Goal: Information Seeking & Learning: Learn about a topic

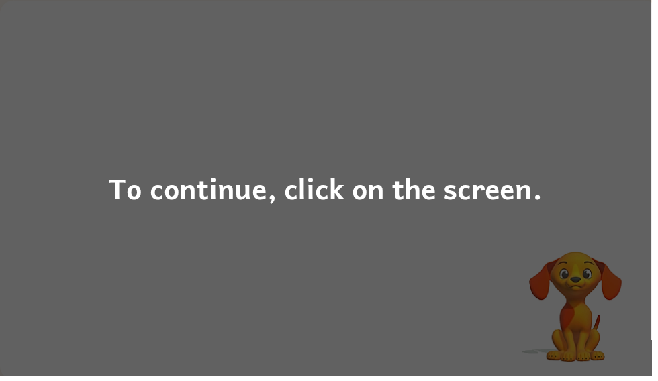
scroll to position [87, 0]
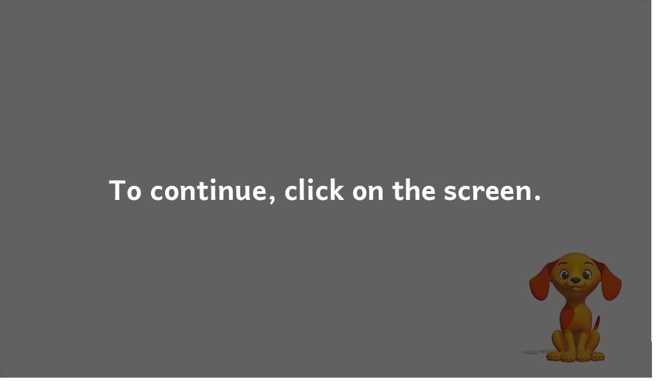
click at [131, 185] on div "To continue, click on the screen." at bounding box center [329, 191] width 438 height 46
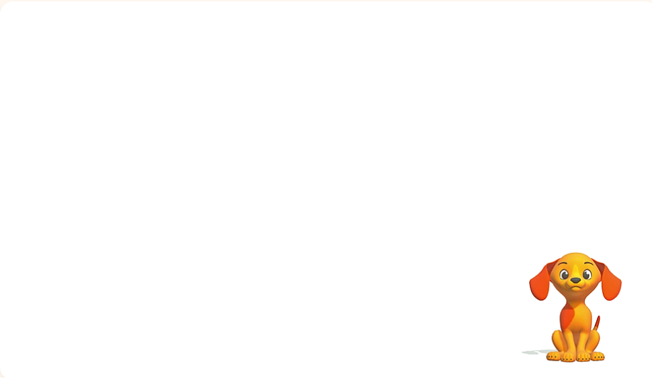
click at [131, 185] on div at bounding box center [332, 114] width 665 height 226
click at [83, 91] on div at bounding box center [332, 114] width 665 height 226
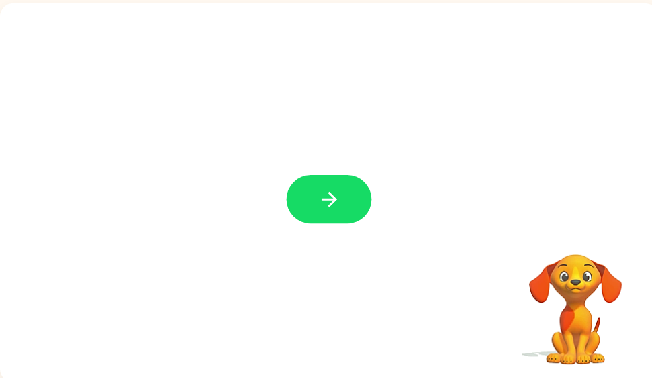
scroll to position [86, 0]
click at [352, 217] on button "button" at bounding box center [332, 201] width 86 height 49
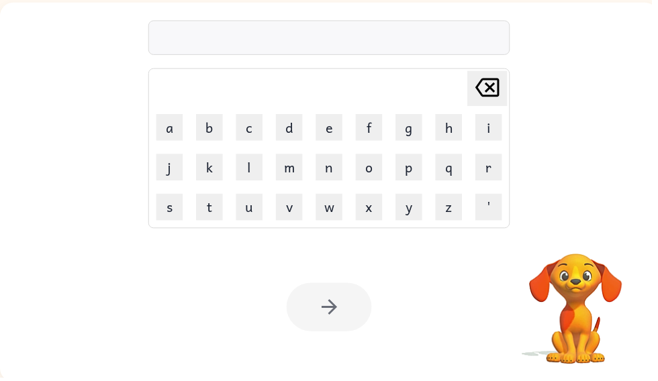
click at [219, 130] on button "b" at bounding box center [211, 128] width 27 height 27
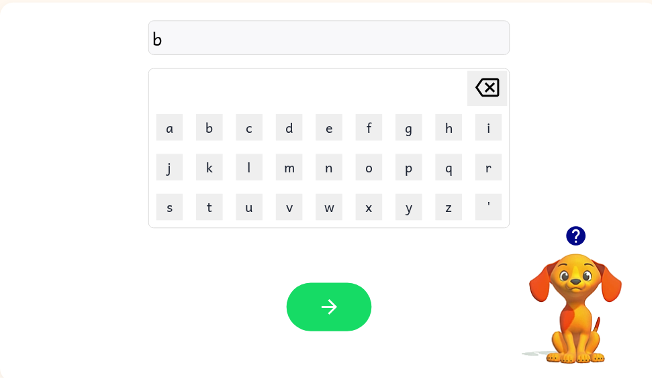
click at [379, 174] on button "o" at bounding box center [372, 169] width 27 height 27
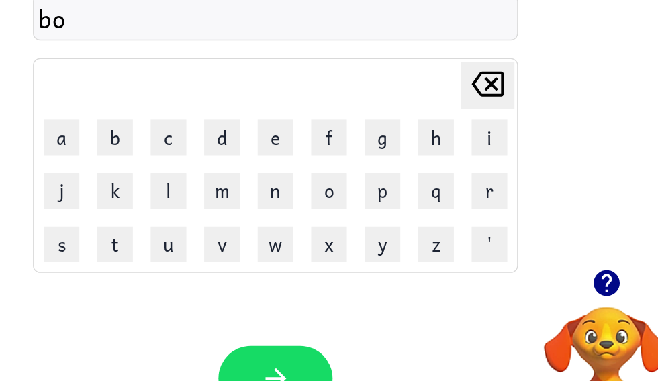
click at [359, 156] on button "o" at bounding box center [372, 169] width 27 height 27
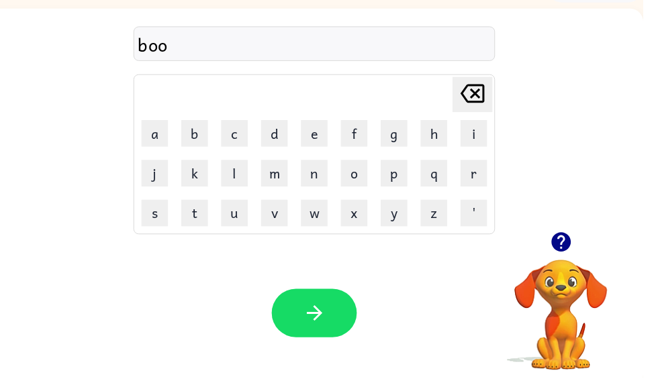
scroll to position [87, 0]
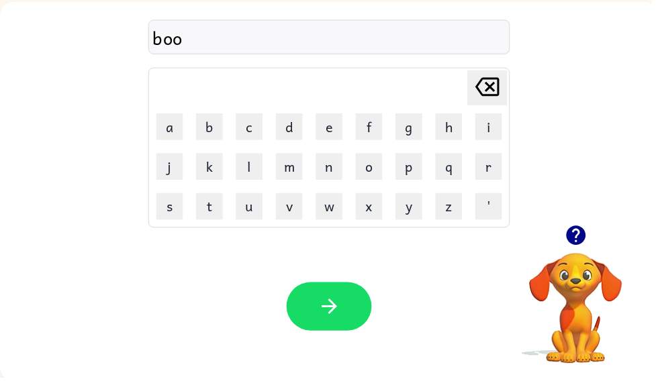
click at [221, 163] on button "k" at bounding box center [211, 167] width 27 height 27
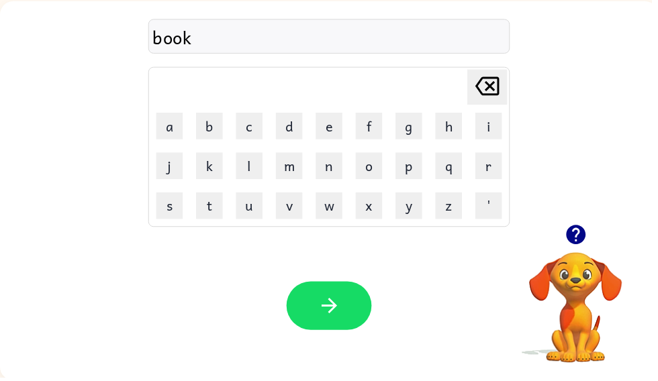
click at [177, 126] on button "a" at bounding box center [171, 127] width 27 height 27
click at [222, 204] on button "t" at bounding box center [211, 208] width 27 height 27
click at [331, 309] on icon "button" at bounding box center [332, 308] width 23 height 23
click at [290, 217] on button "v" at bounding box center [292, 208] width 27 height 27
click at [162, 138] on button "a" at bounding box center [171, 127] width 27 height 27
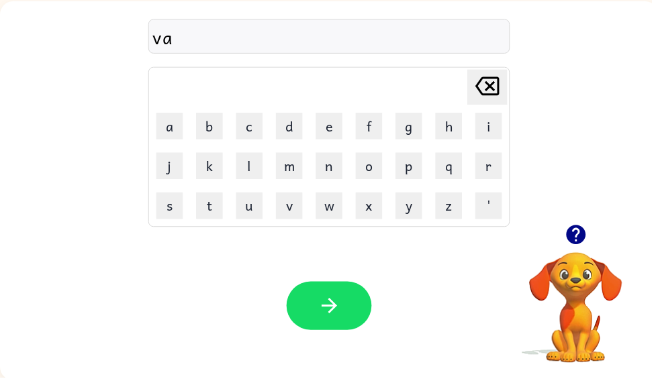
click at [256, 131] on button "c" at bounding box center [251, 127] width 27 height 27
click at [168, 124] on button "a" at bounding box center [171, 127] width 27 height 27
click at [175, 200] on button "s" at bounding box center [171, 208] width 27 height 27
click at [448, 132] on button "h" at bounding box center [453, 127] width 27 height 27
click at [489, 132] on button "i" at bounding box center [493, 127] width 27 height 27
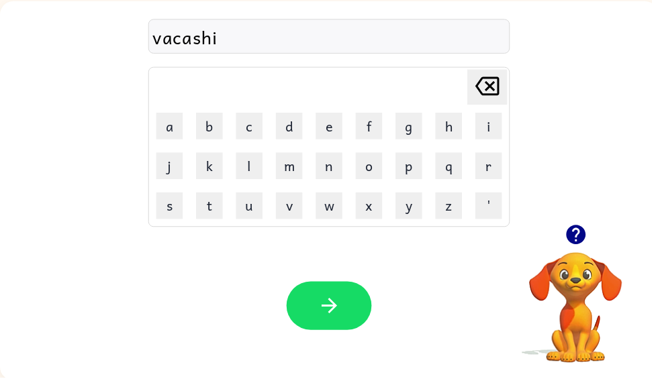
click at [334, 170] on button "n" at bounding box center [332, 167] width 27 height 27
click at [328, 310] on icon "button" at bounding box center [331, 308] width 15 height 15
click at [381, 167] on button "o" at bounding box center [372, 167] width 27 height 27
click at [497, 88] on icon "Delete Delete last character input" at bounding box center [492, 87] width 32 height 32
click at [414, 173] on button "p" at bounding box center [412, 167] width 27 height 27
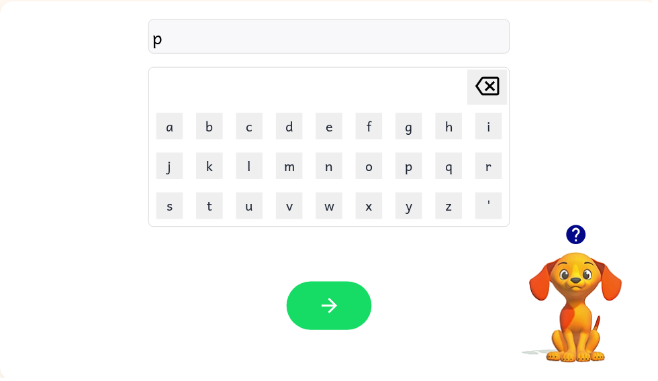
click at [371, 166] on button "o" at bounding box center [372, 167] width 27 height 27
click at [258, 202] on button "u" at bounding box center [251, 208] width 27 height 27
click at [210, 217] on button "t" at bounding box center [211, 208] width 27 height 27
click at [341, 134] on button "e" at bounding box center [332, 127] width 27 height 27
click at [244, 181] on button "l" at bounding box center [251, 167] width 27 height 27
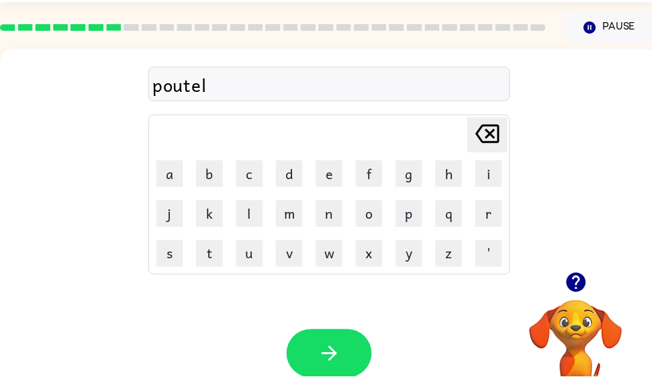
scroll to position [0, 0]
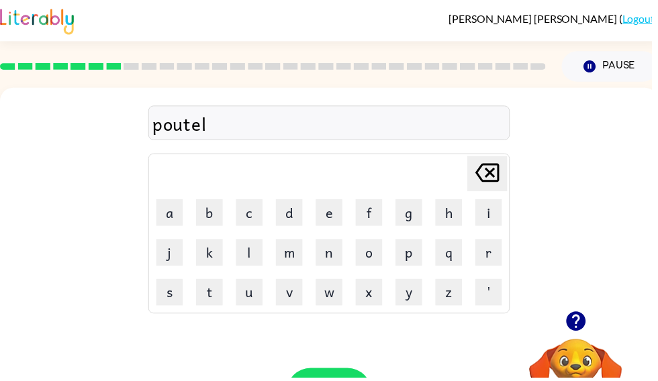
click at [583, 325] on icon "button" at bounding box center [581, 324] width 23 height 23
click at [416, 259] on button "p" at bounding box center [412, 255] width 27 height 27
click at [485, 262] on button "r" at bounding box center [493, 255] width 27 height 27
click at [221, 302] on button "t" at bounding box center [211, 295] width 27 height 27
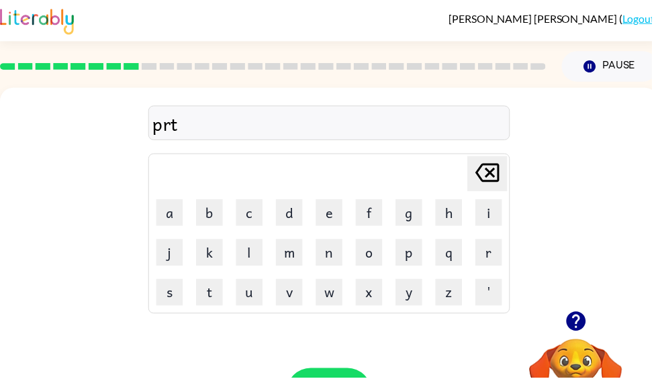
click at [203, 260] on button "k" at bounding box center [211, 255] width 27 height 27
click at [379, 258] on button "o" at bounding box center [372, 255] width 27 height 27
click at [378, 258] on button "o" at bounding box center [372, 255] width 27 height 27
click at [477, 180] on icon "Delete Delete last character input" at bounding box center [492, 174] width 32 height 32
click at [288, 263] on button "m" at bounding box center [292, 255] width 27 height 27
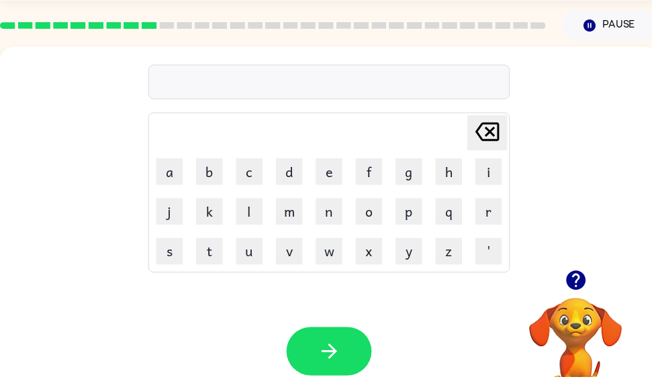
scroll to position [62, 0]
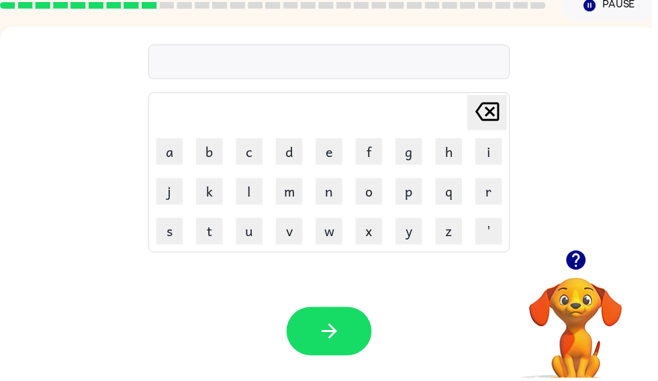
click at [497, 189] on button "r" at bounding box center [493, 193] width 27 height 27
click at [70, 213] on div "r Delete Delete last character input a b c d e f g h i j k l m n o p q r s t u …" at bounding box center [332, 140] width 665 height 226
click at [595, 260] on button "button" at bounding box center [582, 263] width 34 height 34
click at [589, 264] on video "Your browser must support playing .mp4 files to use Literably. Please try using…" at bounding box center [581, 327] width 134 height 134
click at [253, 157] on button "c" at bounding box center [251, 153] width 27 height 27
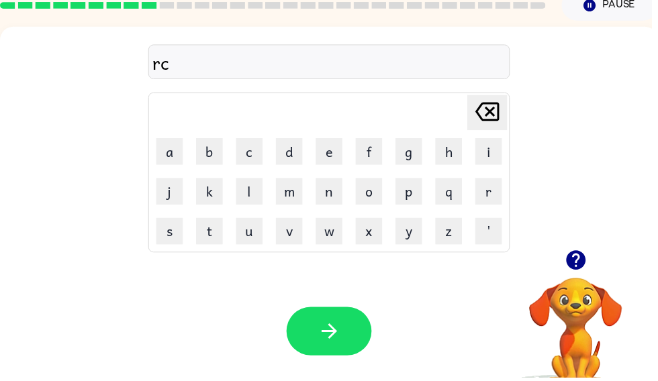
click at [175, 164] on button "a" at bounding box center [171, 153] width 27 height 27
click at [242, 162] on button "c" at bounding box center [251, 153] width 27 height 27
click at [445, 156] on button "h" at bounding box center [453, 153] width 27 height 27
click at [352, 356] on button "button" at bounding box center [332, 334] width 86 height 49
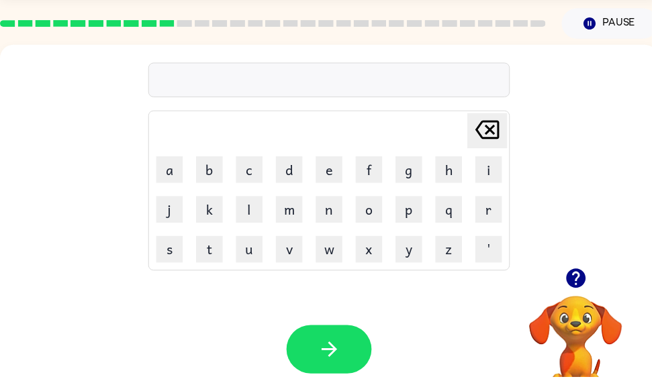
scroll to position [34, 0]
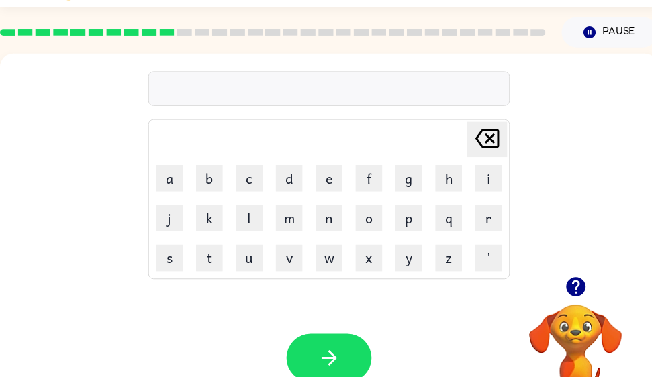
click at [657, 294] on div "Your browser must support playing .mp4 files to use Literably. Please try using…" at bounding box center [332, 362] width 665 height 151
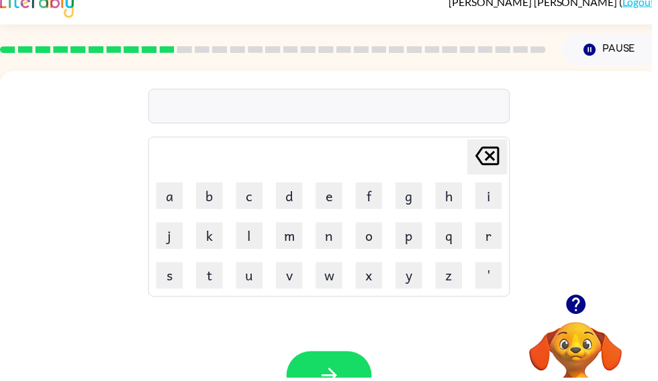
scroll to position [0, 0]
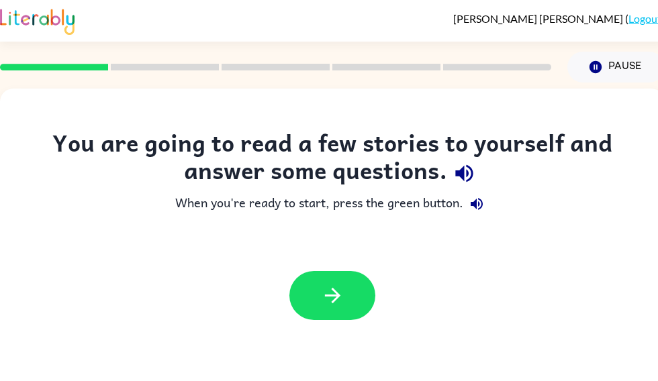
scroll to position [1, 0]
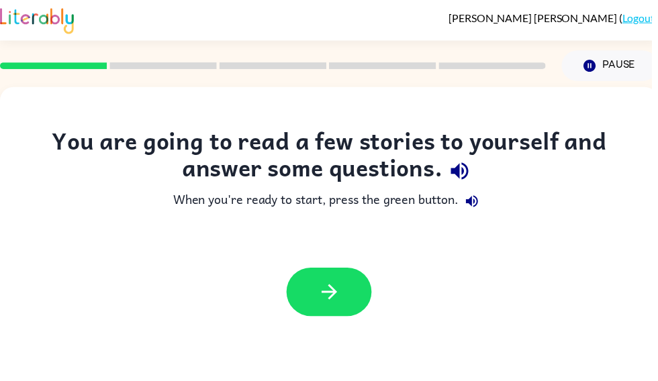
click at [454, 211] on div "When you're ready to start, press the green button." at bounding box center [332, 203] width 611 height 27
click at [330, 283] on button "button" at bounding box center [332, 295] width 86 height 49
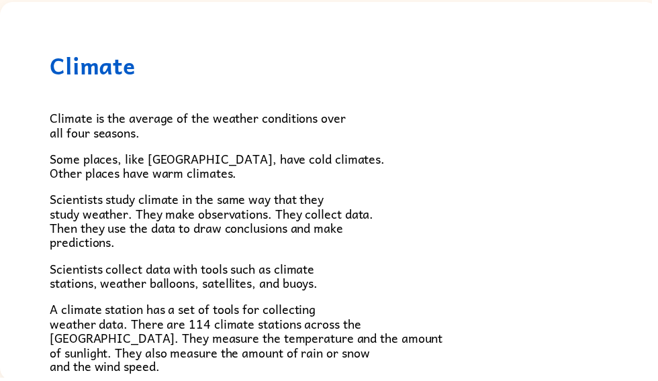
scroll to position [0, 0]
click at [657, 376] on div "Climate Climate is the average of the weather conditions over all four seasons.…" at bounding box center [332, 345] width 665 height 689
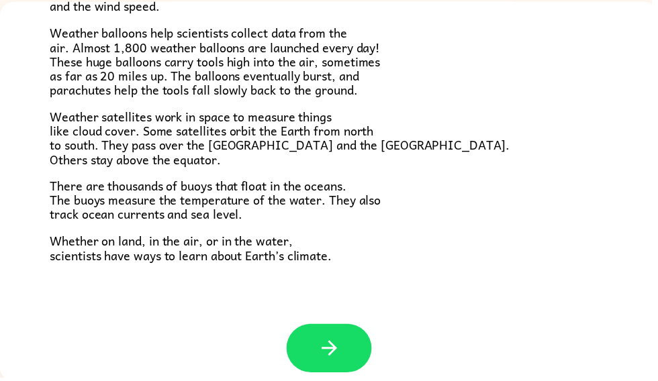
scroll to position [363, 0]
click at [344, 339] on button "button" at bounding box center [332, 352] width 86 height 49
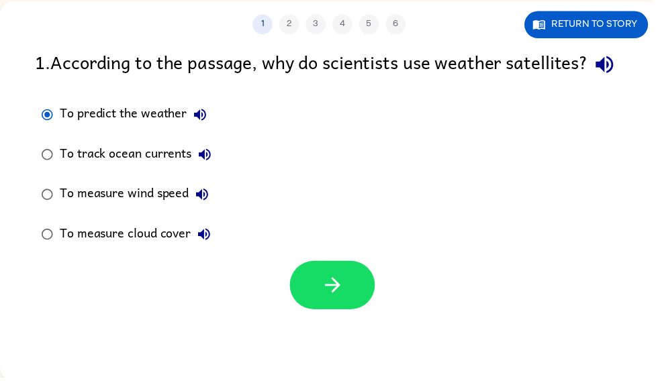
click at [366, 313] on button "button" at bounding box center [336, 288] width 86 height 49
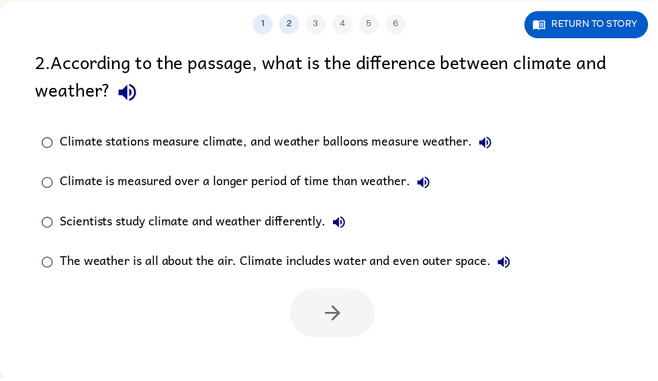
click at [70, 198] on div "Climate is measured over a longer period of time than weather." at bounding box center [250, 184] width 381 height 27
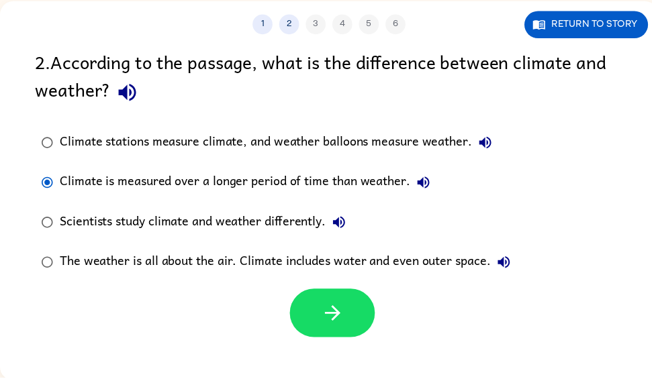
click at [375, 318] on button "button" at bounding box center [336, 316] width 86 height 49
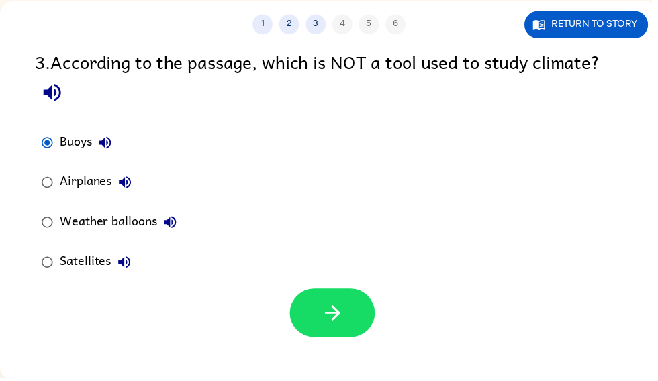
click at [388, 311] on div at bounding box center [332, 313] width 665 height 56
click at [360, 326] on button "button" at bounding box center [336, 316] width 86 height 49
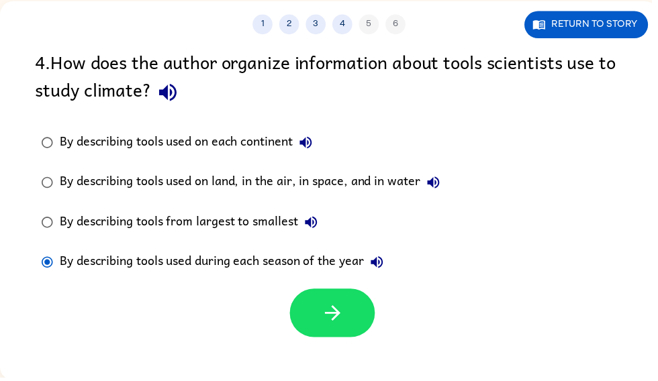
click at [350, 313] on button "button" at bounding box center [336, 316] width 86 height 49
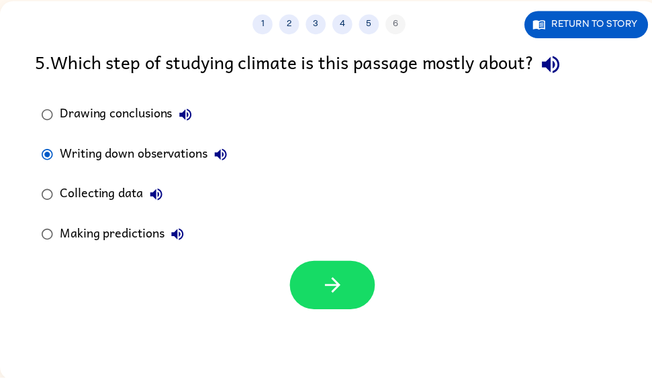
click at [356, 289] on button "button" at bounding box center [336, 288] width 86 height 49
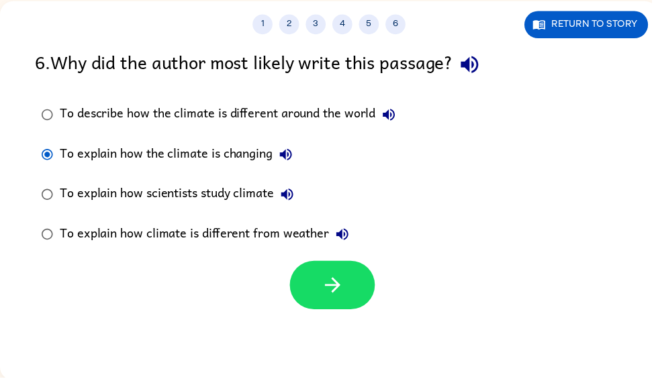
click at [356, 303] on button "button" at bounding box center [336, 288] width 86 height 49
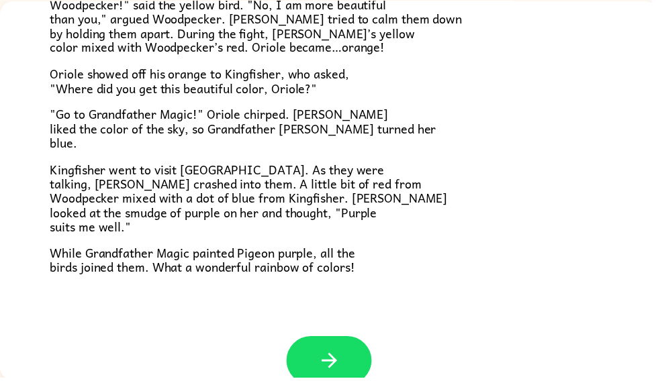
scroll to position [323, 0]
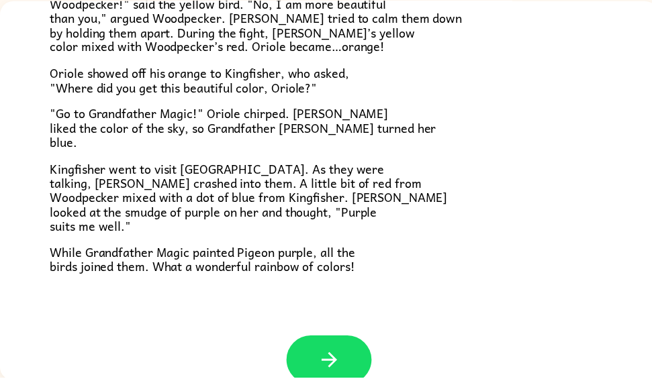
click at [4, 249] on div "Grandpa Magic Once upon a time, all birds were white. "Make me beautiful, Grand…" at bounding box center [332, 8] width 665 height 661
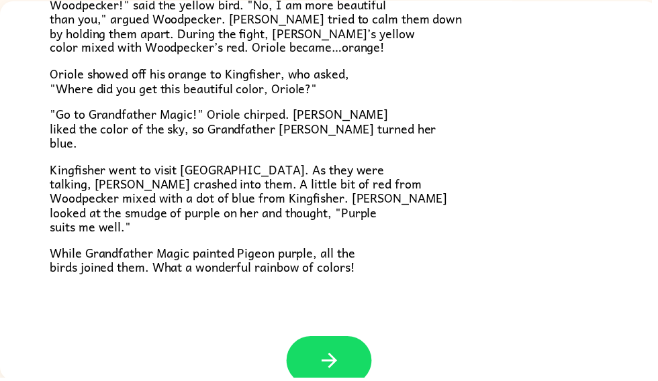
scroll to position [322, 0]
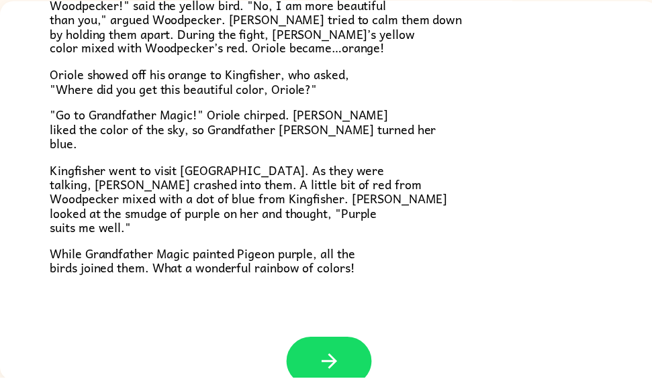
click at [657, 181] on div "Grandpa Magic Once upon a time, all birds were white. "Make me beautiful, Grand…" at bounding box center [332, 10] width 665 height 661
click at [657, 180] on div "Grandpa Magic Once upon a time, all birds were white. "Make me beautiful, Grand…" at bounding box center [332, 10] width 665 height 661
click at [315, 352] on button "button" at bounding box center [332, 364] width 86 height 49
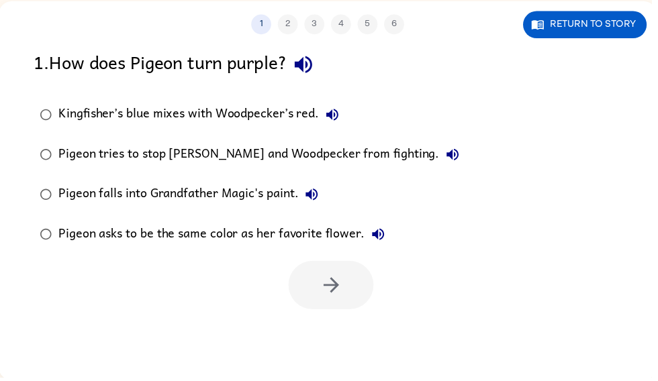
click at [340, 117] on icon "button" at bounding box center [336, 116] width 12 height 12
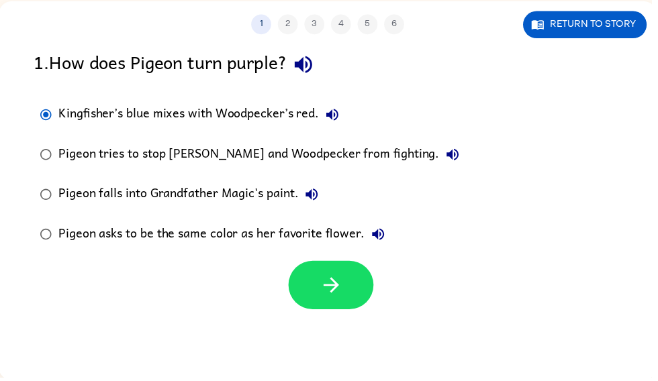
click at [356, 290] on button "button" at bounding box center [334, 288] width 86 height 49
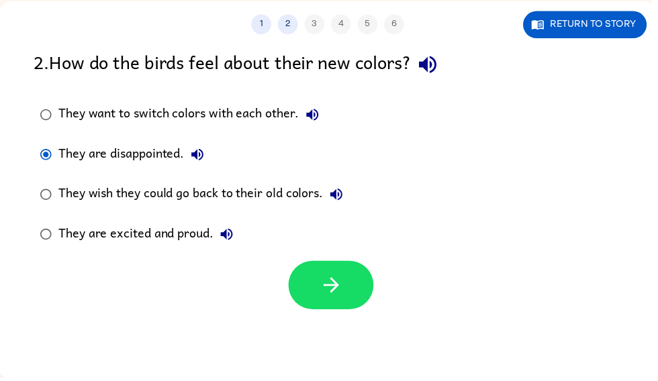
click at [348, 267] on button "button" at bounding box center [334, 288] width 86 height 49
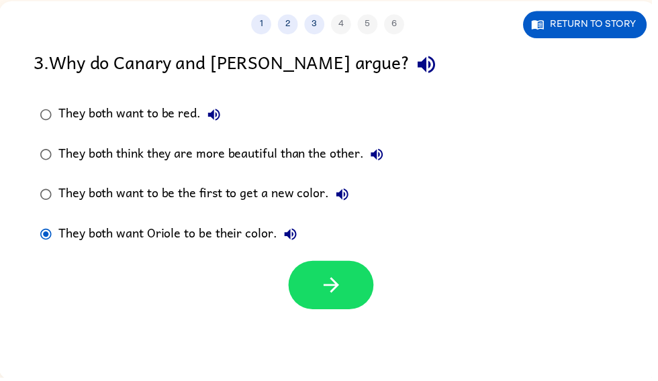
click at [343, 291] on icon "button" at bounding box center [334, 288] width 23 height 23
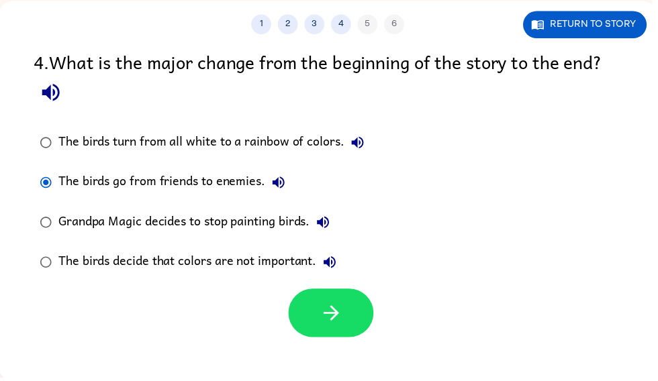
click at [338, 309] on icon "button" at bounding box center [334, 316] width 23 height 23
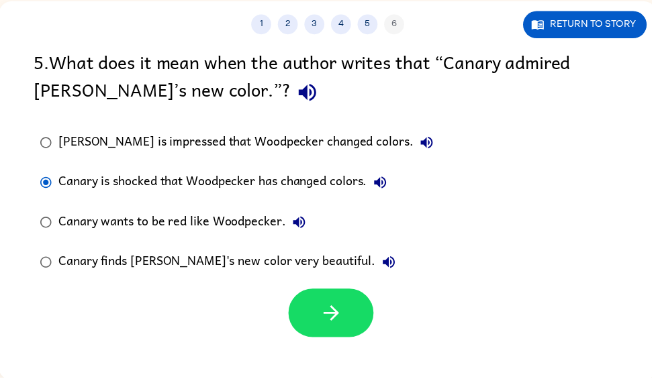
click at [330, 313] on icon "button" at bounding box center [334, 316] width 23 height 23
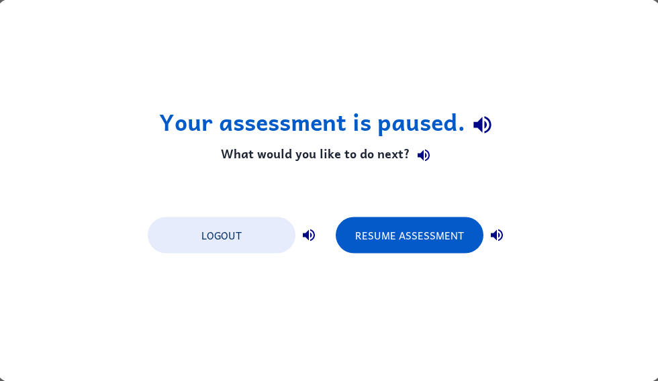
click at [410, 248] on button "Resume Assessment" at bounding box center [410, 235] width 148 height 36
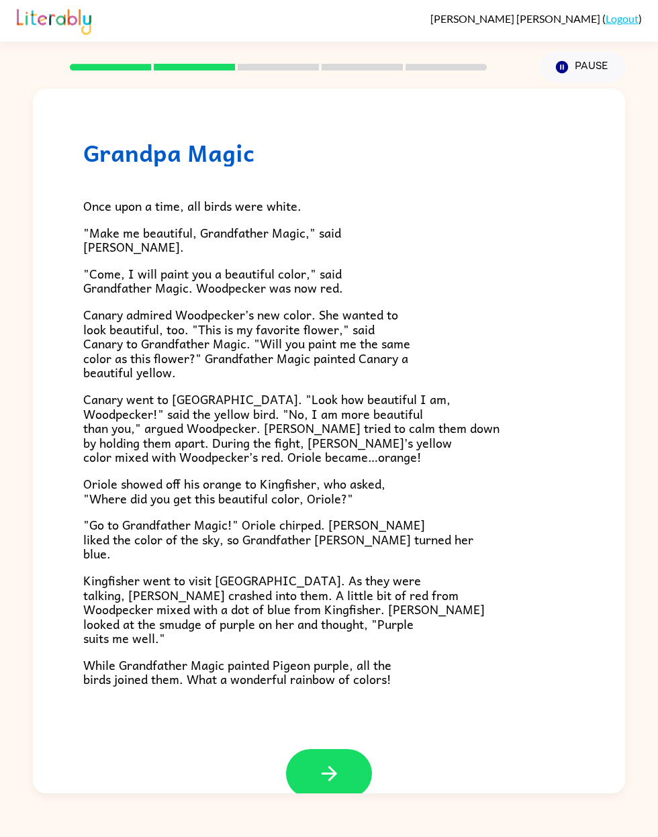
scroll to position [20, 0]
click at [318, 770] on icon "button" at bounding box center [329, 773] width 23 height 23
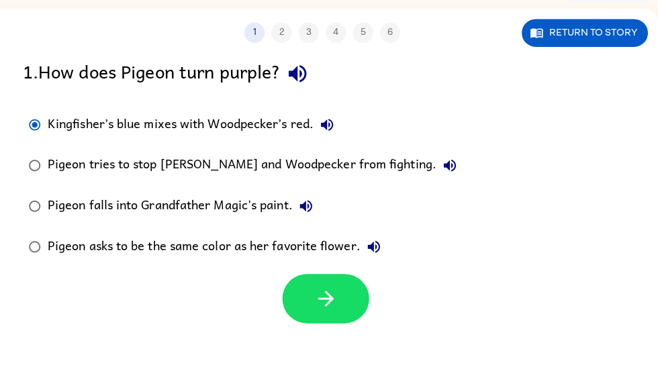
scroll to position [77, 7]
click at [650, 199] on div "Kingfisher’s blue mixes with Woodpecker’s red. [PERSON_NAME] tries to stop [PER…" at bounding box center [343, 186] width 629 height 161
click at [358, 280] on button "button" at bounding box center [329, 298] width 86 height 49
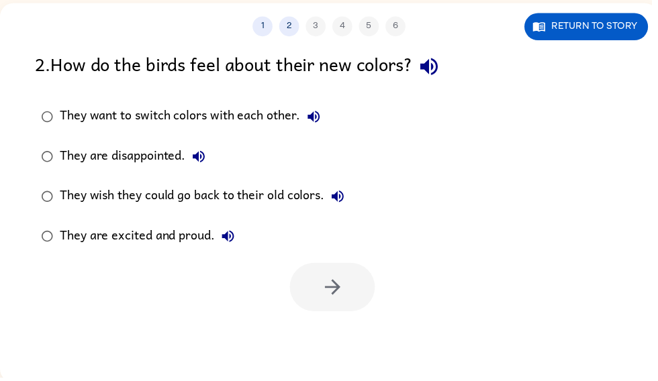
scroll to position [85, 0]
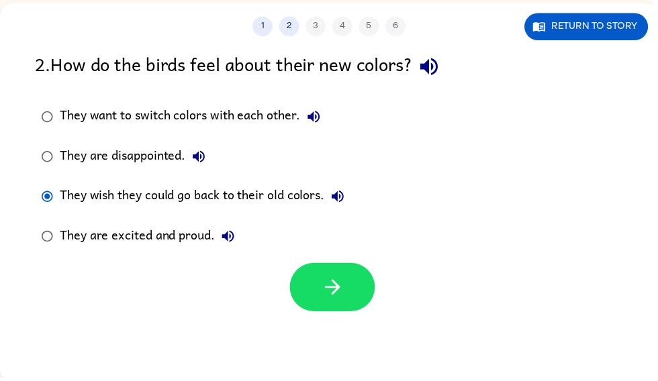
click at [339, 301] on icon "button" at bounding box center [335, 290] width 23 height 23
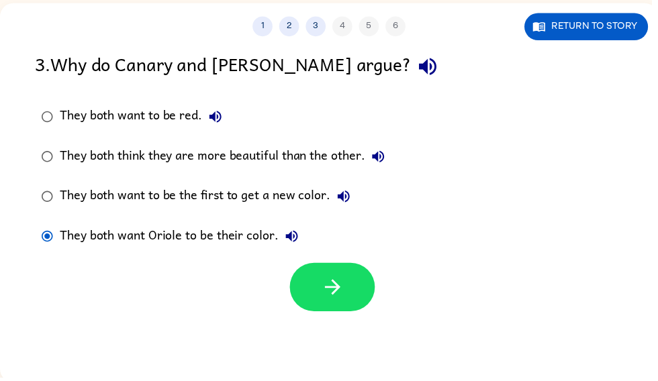
click at [304, 311] on button "button" at bounding box center [336, 290] width 86 height 49
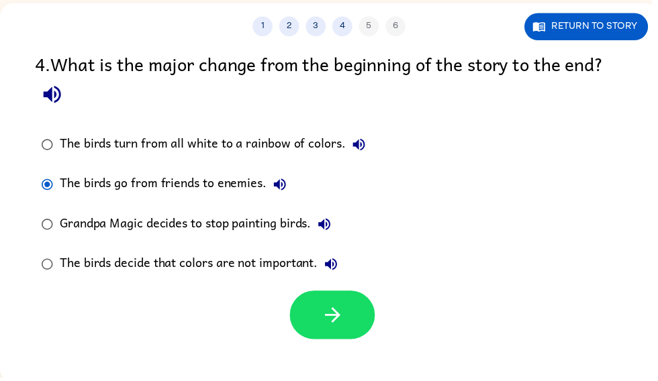
click at [322, 328] on button "button" at bounding box center [336, 318] width 86 height 49
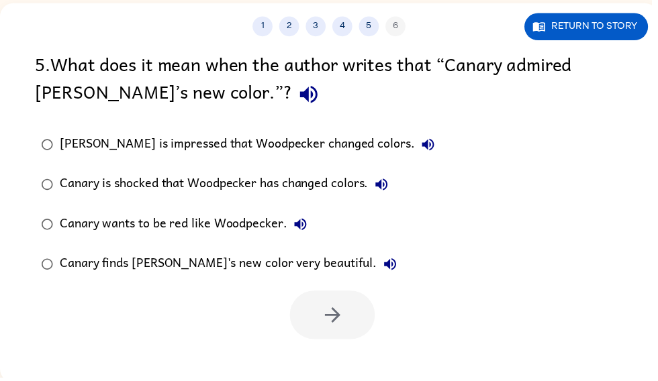
click at [63, 250] on label "Canary finds Woodpecker's new color very beautiful." at bounding box center [240, 267] width 424 height 40
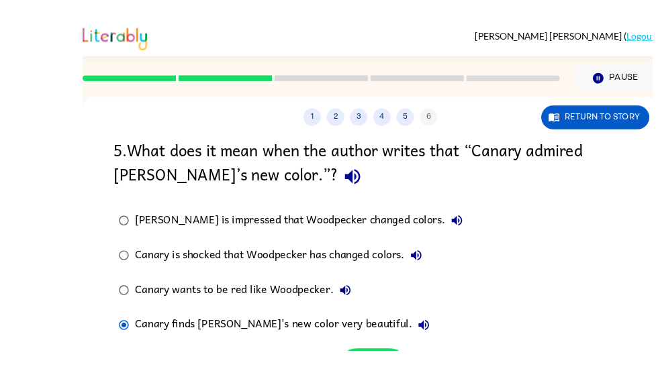
scroll to position [46, 0]
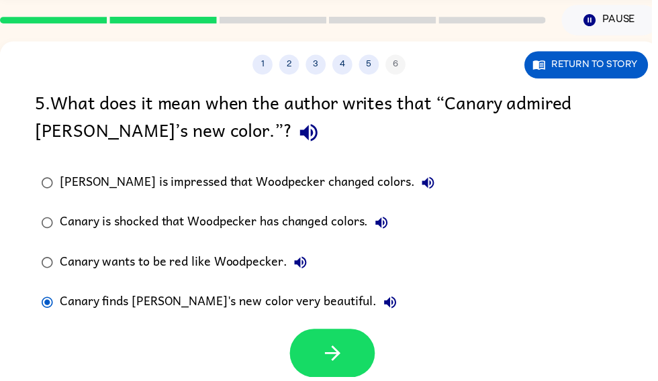
click at [336, 352] on icon "button" at bounding box center [335, 357] width 15 height 15
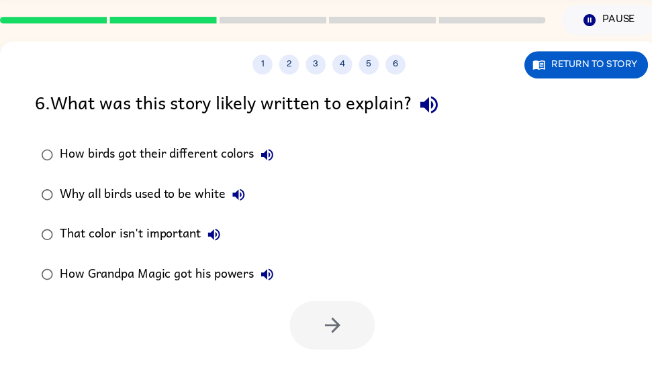
click at [39, 214] on label "Why all birds used to be white" at bounding box center [159, 197] width 262 height 40
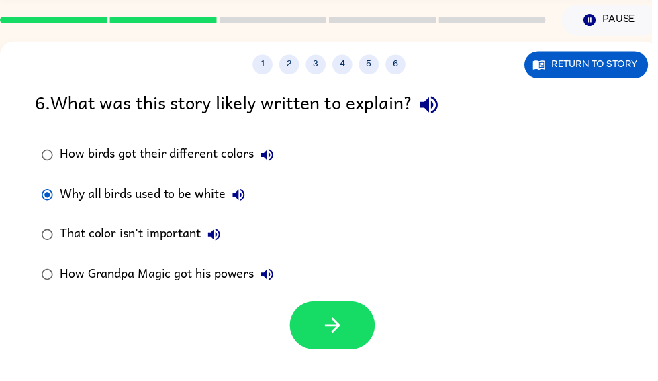
click at [316, 329] on button "button" at bounding box center [336, 329] width 86 height 49
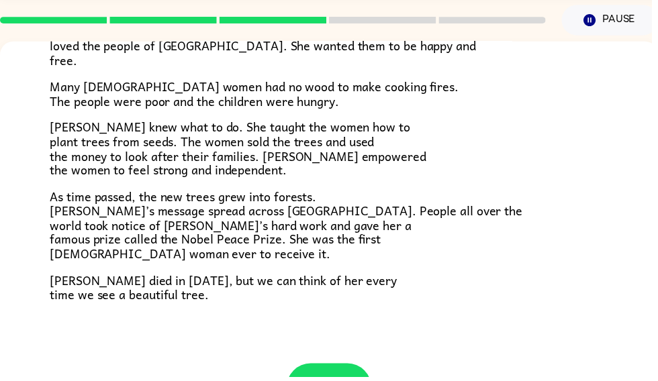
scroll to position [365, 0]
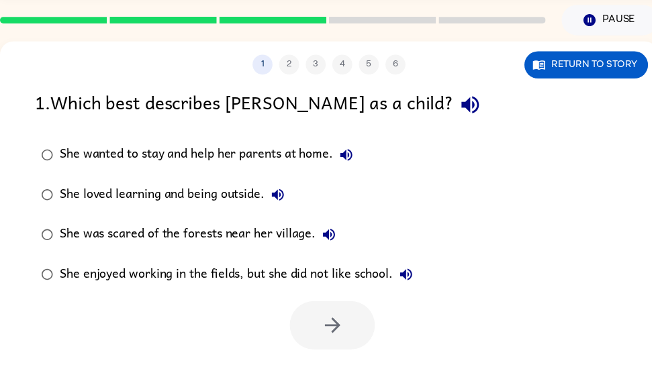
scroll to position [0, 0]
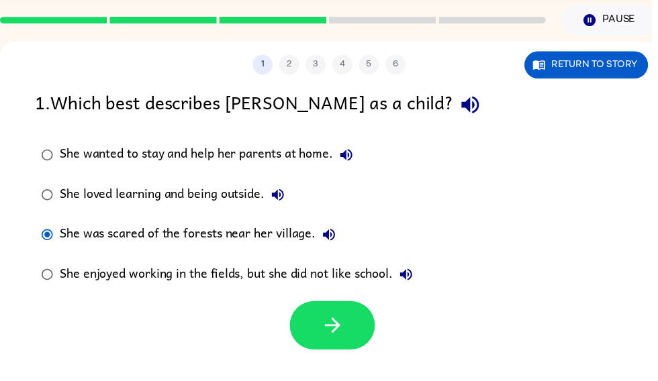
click at [340, 320] on icon "button" at bounding box center [335, 329] width 23 height 23
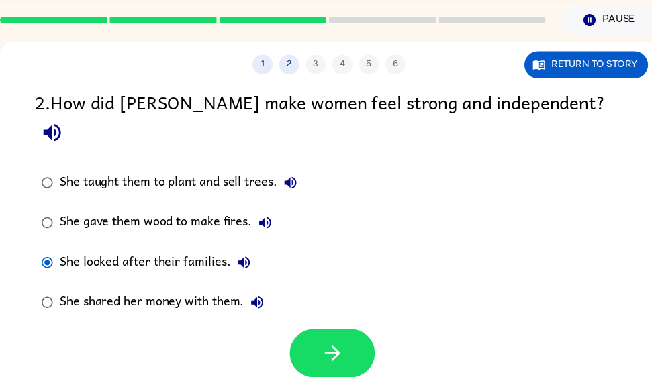
click at [343, 346] on icon "button" at bounding box center [335, 357] width 23 height 23
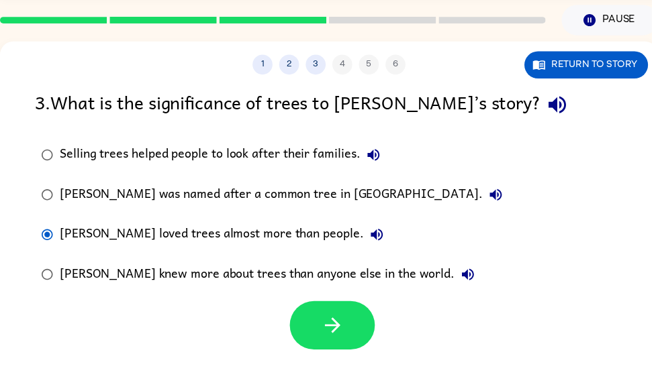
click at [336, 341] on icon "button" at bounding box center [335, 329] width 23 height 23
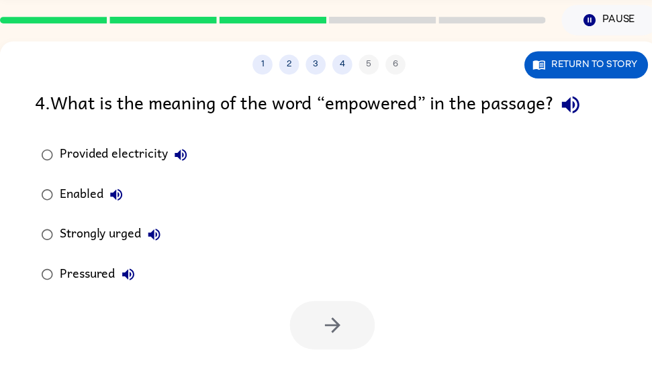
click at [341, 332] on div at bounding box center [336, 329] width 86 height 49
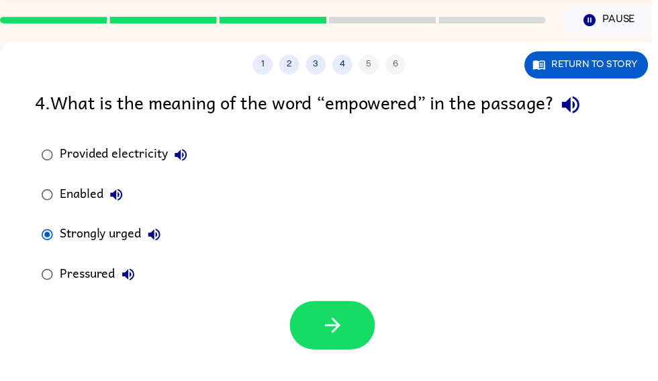
click at [341, 328] on icon "button" at bounding box center [335, 329] width 15 height 15
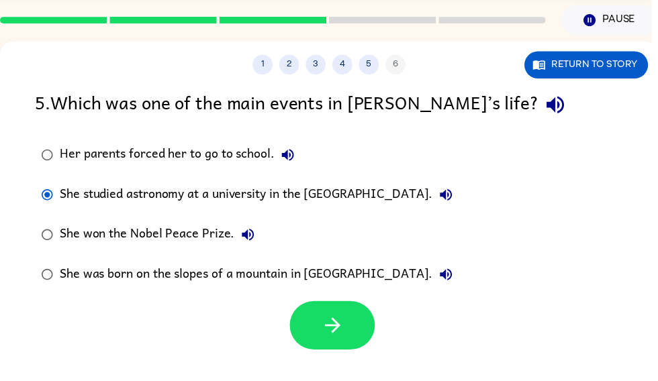
click at [338, 329] on icon "button" at bounding box center [335, 329] width 15 height 15
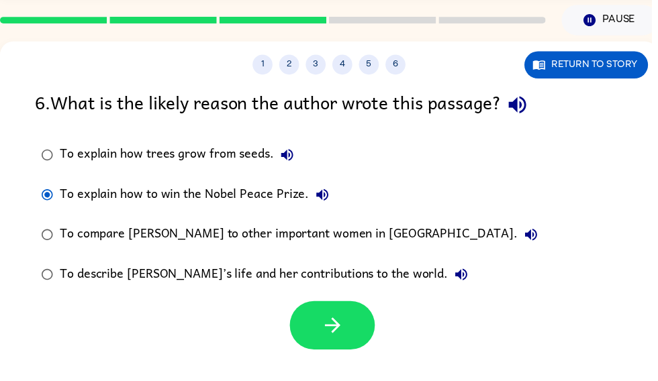
click at [340, 330] on icon "button" at bounding box center [335, 329] width 23 height 23
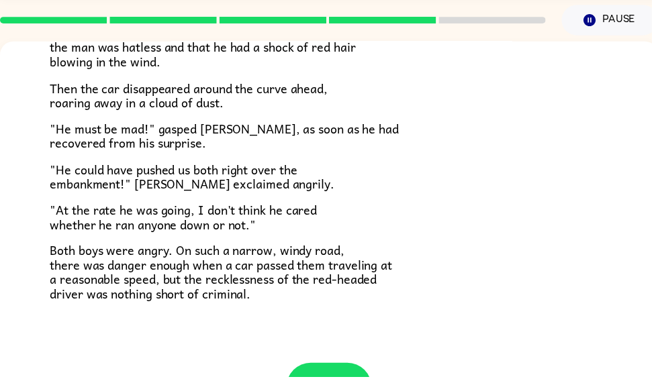
scroll to position [361, 0]
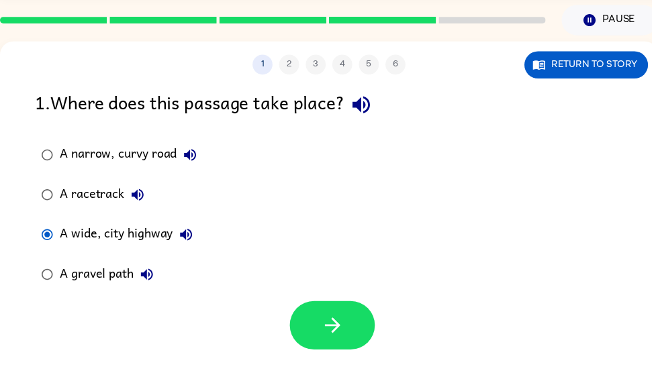
click at [338, 333] on icon "button" at bounding box center [335, 329] width 15 height 15
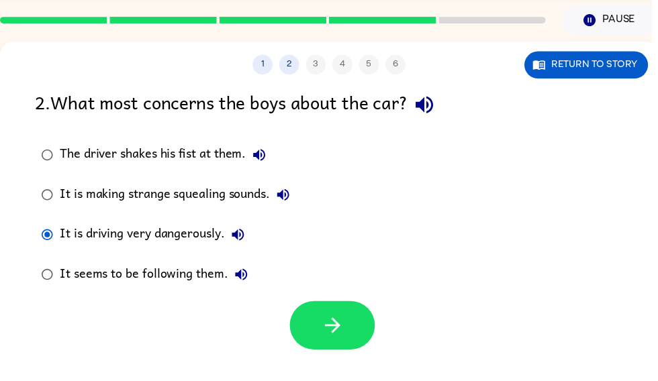
click at [348, 330] on button "button" at bounding box center [336, 329] width 86 height 49
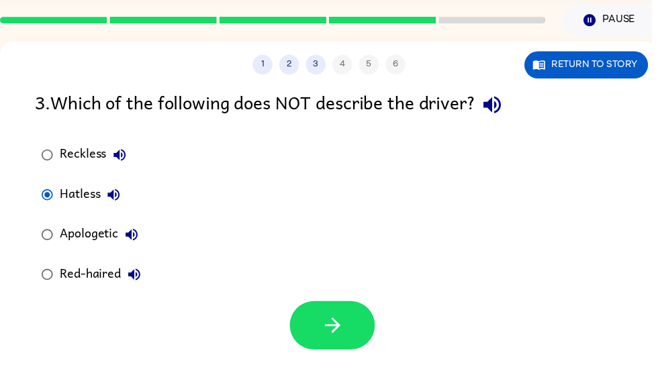
click at [343, 338] on icon "button" at bounding box center [335, 329] width 23 height 23
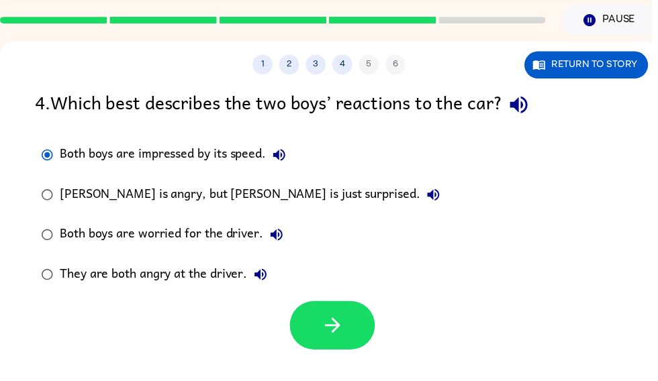
click at [343, 328] on icon "button" at bounding box center [335, 329] width 23 height 23
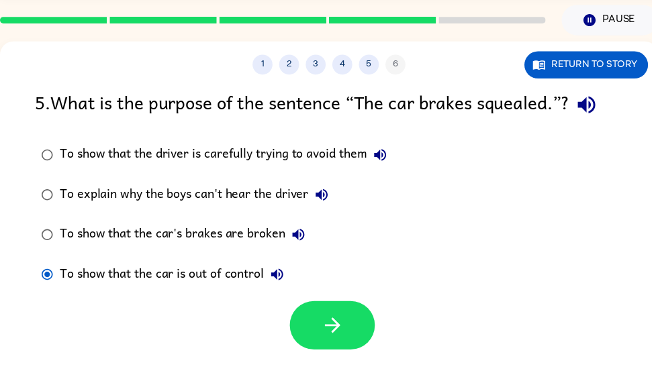
click at [348, 330] on button "button" at bounding box center [336, 329] width 86 height 49
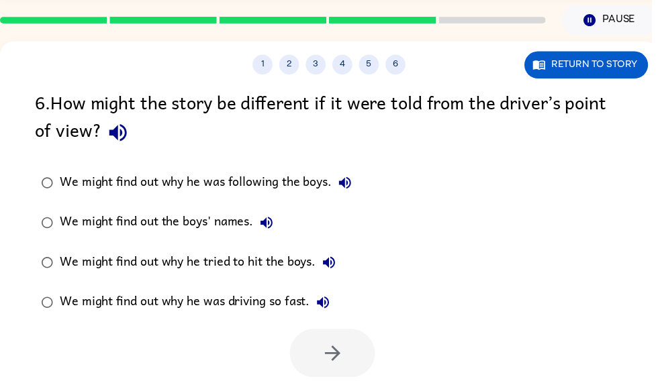
click at [40, 243] on label "We might find out the boys' names." at bounding box center [198, 225] width 340 height 40
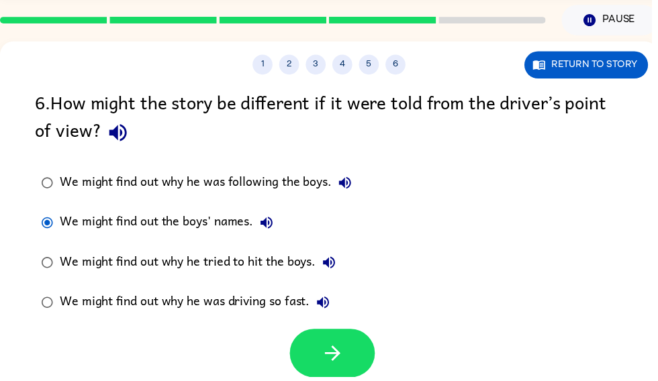
click at [339, 346] on icon "button" at bounding box center [335, 357] width 23 height 23
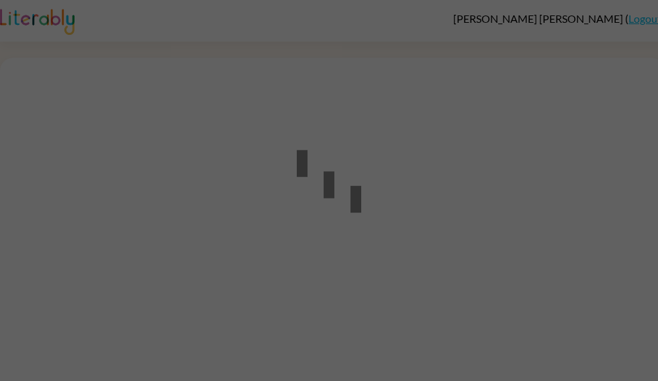
scroll to position [1, 0]
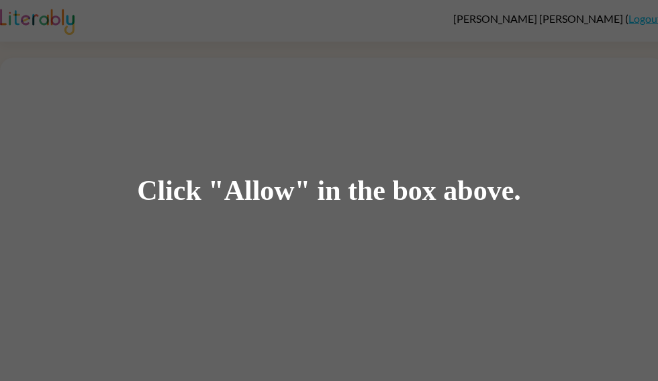
scroll to position [1, 0]
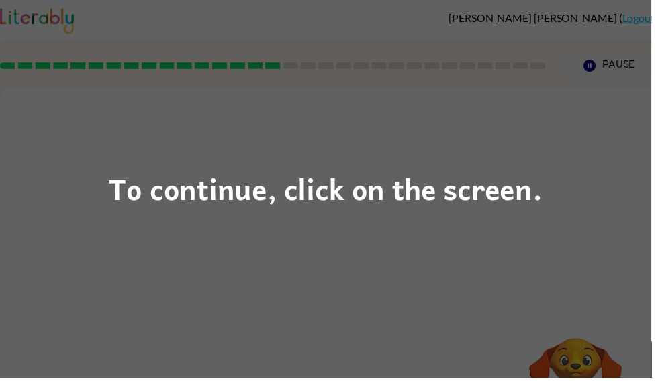
click at [144, 197] on div "To continue, click on the screen." at bounding box center [329, 191] width 438 height 46
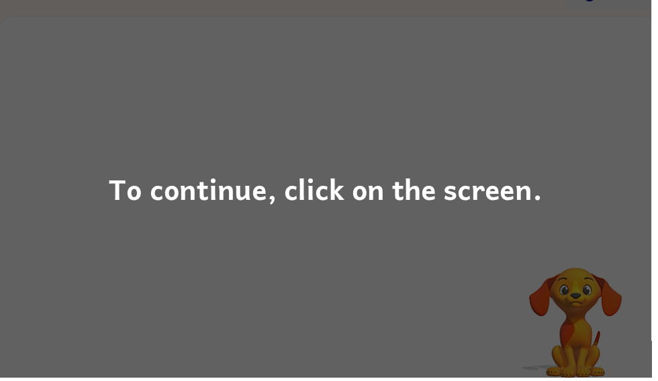
scroll to position [87, 0]
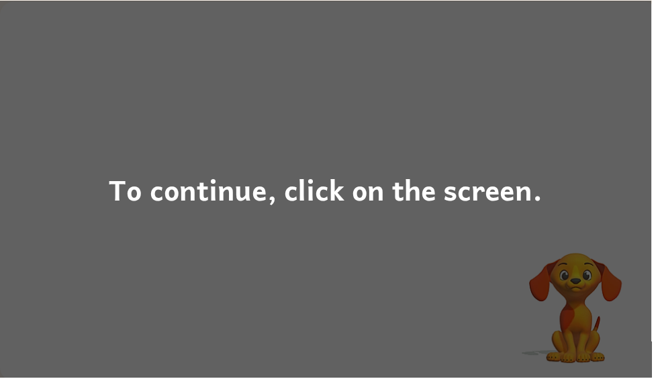
click at [489, 199] on div "To continue, click on the screen." at bounding box center [329, 191] width 438 height 46
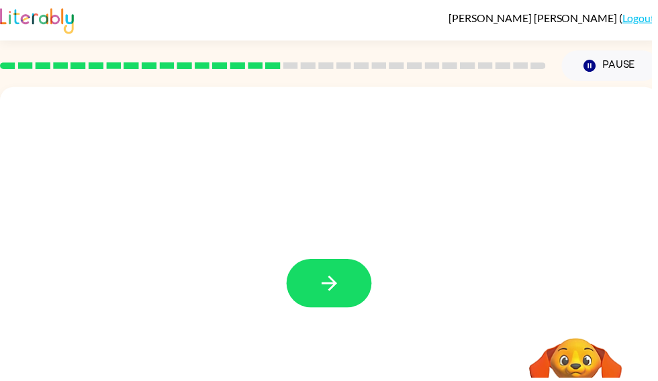
scroll to position [0, 0]
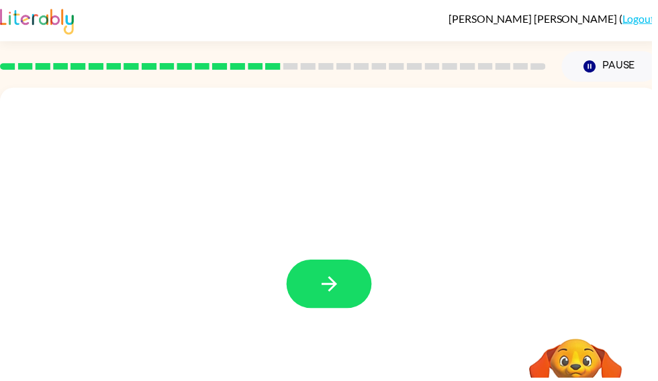
click at [340, 285] on icon "button" at bounding box center [332, 286] width 23 height 23
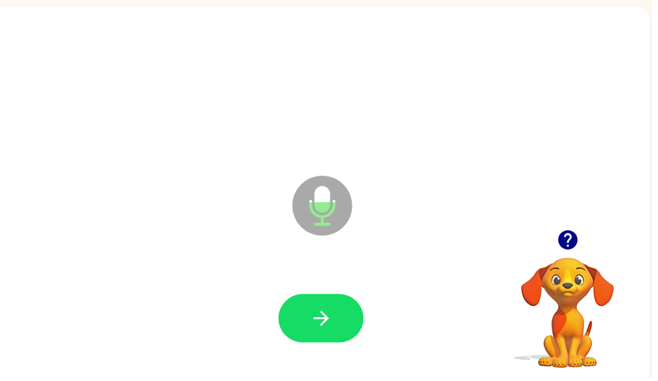
scroll to position [0, 8]
click at [332, 318] on icon "button" at bounding box center [324, 321] width 23 height 23
click at [281, 266] on div "Microphone The Microphone is here when it is your turn to talk" at bounding box center [324, 198] width 665 height 383
click at [318, 293] on div at bounding box center [324, 322] width 638 height 110
click at [339, 319] on button "button" at bounding box center [324, 321] width 86 height 49
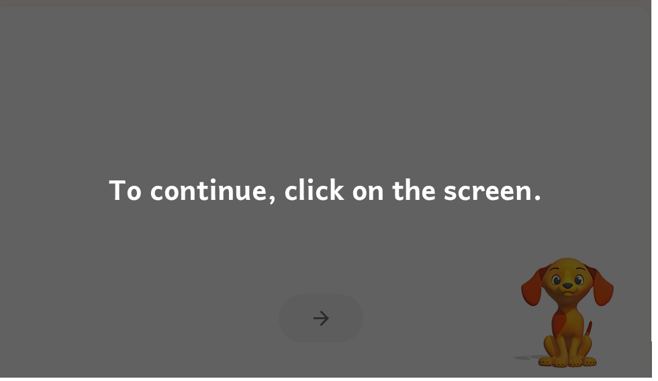
click at [305, 111] on div "To continue, click on the screen." at bounding box center [329, 190] width 658 height 381
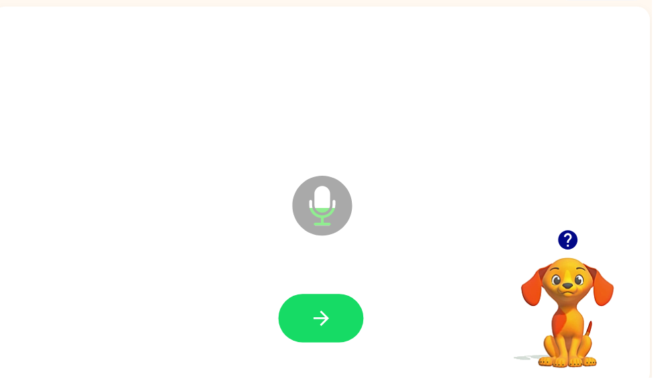
click at [574, 252] on icon "button" at bounding box center [572, 242] width 19 height 19
click at [577, 246] on icon "button" at bounding box center [572, 242] width 19 height 19
click at [336, 326] on icon "button" at bounding box center [324, 321] width 23 height 23
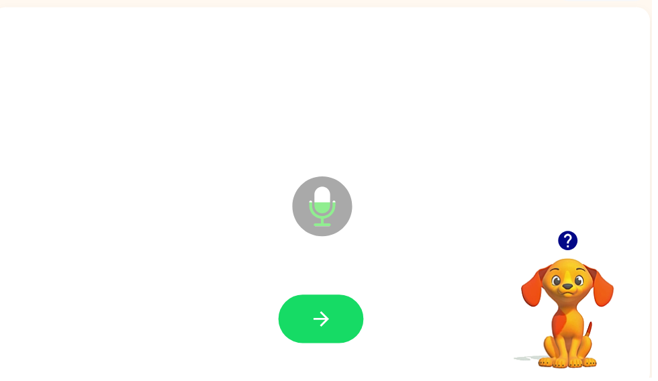
scroll to position [81, 0]
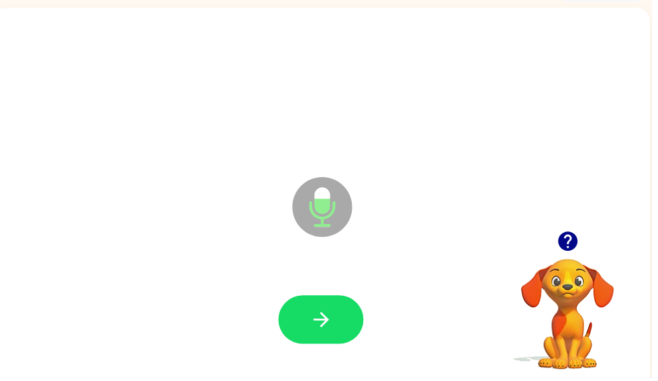
click at [327, 314] on icon "button" at bounding box center [324, 322] width 23 height 23
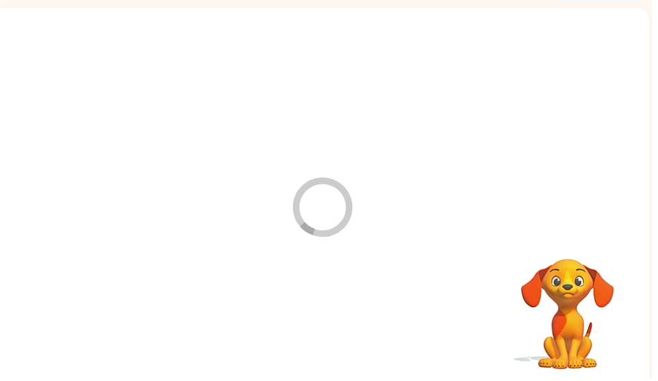
click at [320, 309] on div at bounding box center [324, 323] width 638 height 110
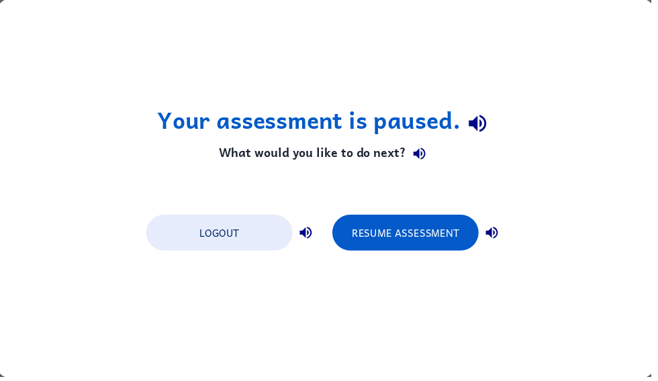
scroll to position [0, 0]
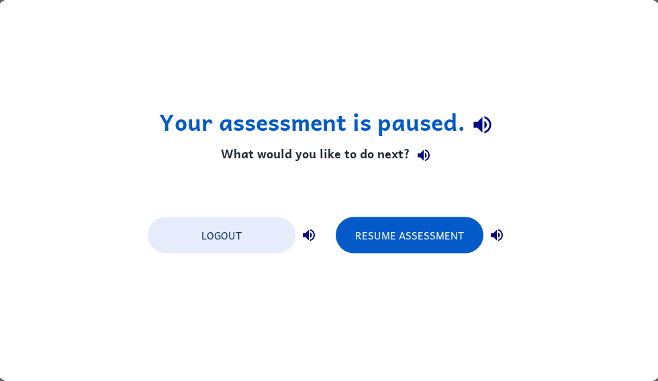
click at [405, 232] on button "Resume Assessment" at bounding box center [410, 235] width 148 height 36
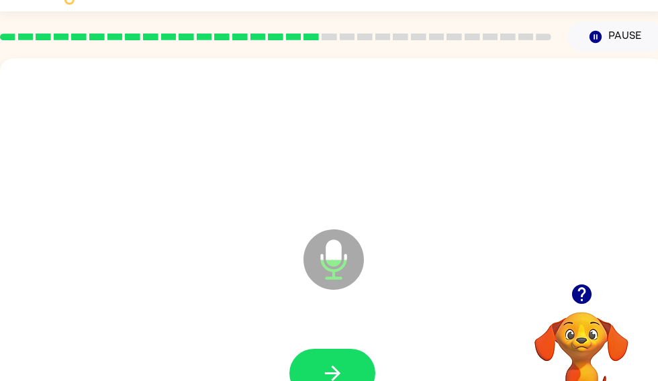
scroll to position [91, 0]
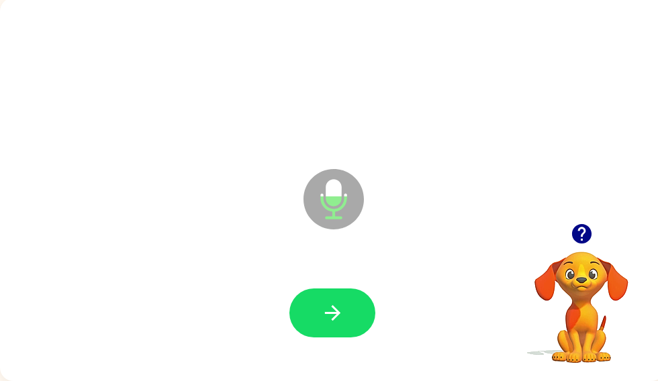
click at [582, 228] on icon "button" at bounding box center [581, 233] width 23 height 23
click at [330, 319] on icon "button" at bounding box center [332, 312] width 23 height 23
click at [337, 306] on icon "button" at bounding box center [332, 312] width 23 height 23
click at [577, 241] on icon "button" at bounding box center [580, 233] width 19 height 19
click at [337, 308] on icon "button" at bounding box center [332, 312] width 23 height 23
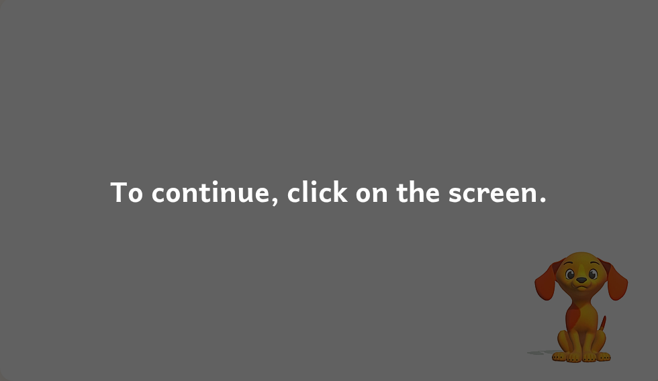
click at [329, 175] on div "To continue, click on the screen." at bounding box center [329, 191] width 438 height 46
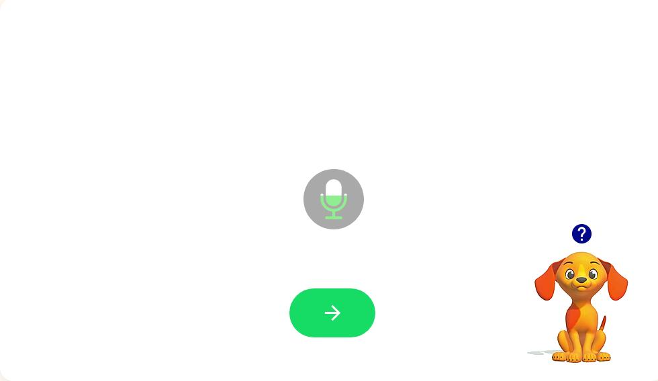
click at [333, 324] on icon "button" at bounding box center [332, 312] width 23 height 23
click at [579, 239] on icon "button" at bounding box center [580, 233] width 19 height 19
click at [343, 310] on icon "button" at bounding box center [332, 312] width 23 height 23
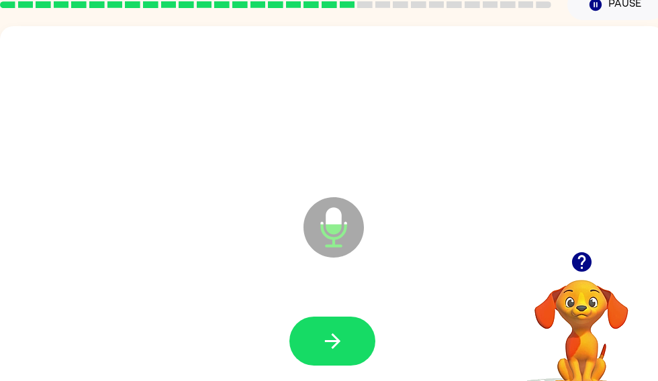
scroll to position [66, 0]
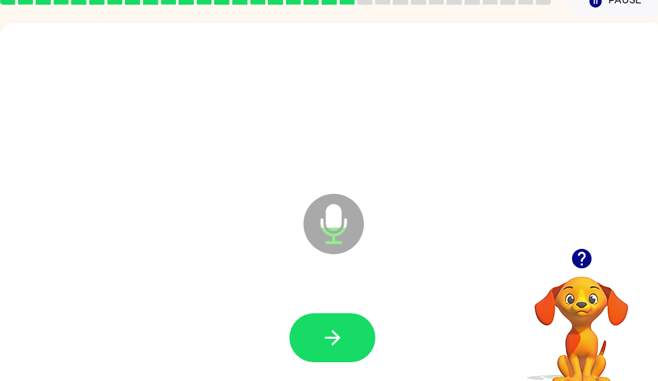
click at [330, 351] on button "button" at bounding box center [332, 337] width 86 height 49
click at [340, 334] on icon "button" at bounding box center [332, 337] width 23 height 23
click at [352, 324] on button "button" at bounding box center [332, 337] width 86 height 49
click at [327, 344] on icon "button" at bounding box center [332, 337] width 23 height 23
click at [360, 340] on button "button" at bounding box center [332, 337] width 86 height 49
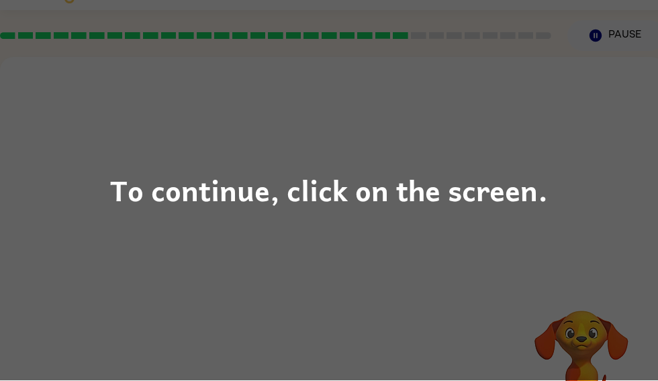
scroll to position [91, 0]
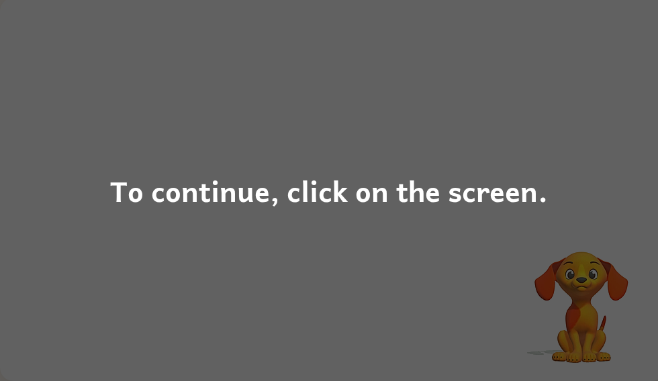
click at [452, 31] on div "To continue, click on the screen." at bounding box center [329, 190] width 658 height 381
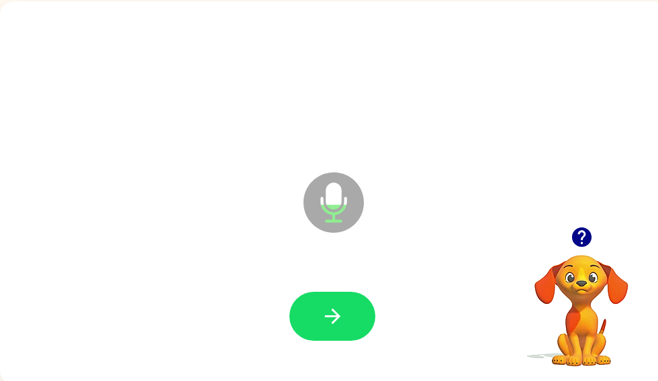
scroll to position [86, 0]
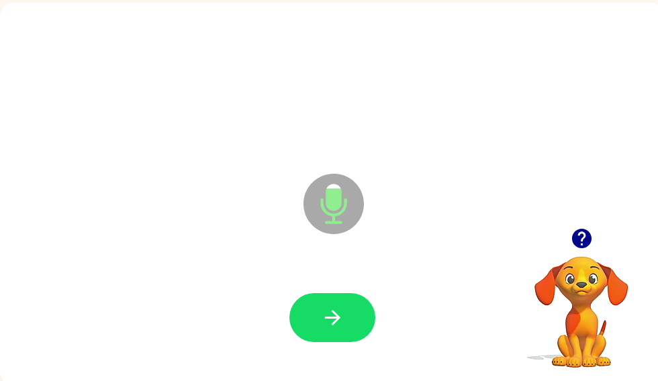
click at [591, 239] on icon "button" at bounding box center [580, 238] width 19 height 19
click at [580, 237] on video "Your browser must support playing .mp4 files to use Literably. Please try using…" at bounding box center [581, 303] width 134 height 134
click at [347, 316] on button "button" at bounding box center [332, 317] width 86 height 49
click at [334, 325] on icon "button" at bounding box center [331, 317] width 15 height 15
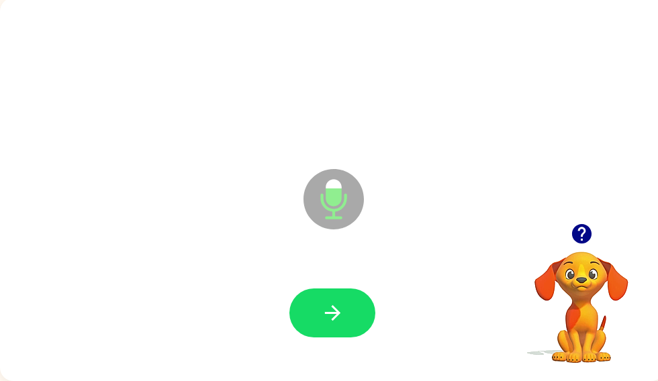
scroll to position [0, 4]
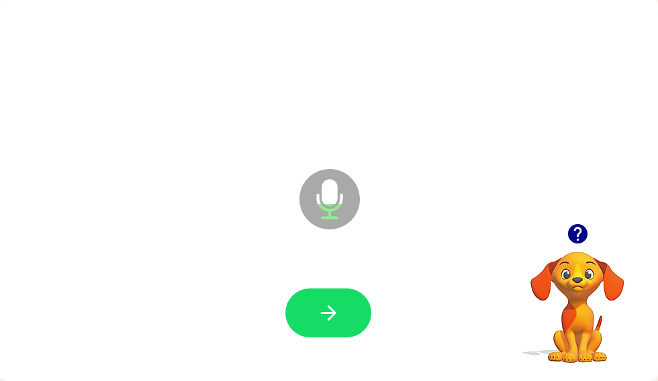
click at [348, 324] on button "button" at bounding box center [328, 313] width 86 height 49
click at [344, 320] on button "button" at bounding box center [328, 313] width 86 height 49
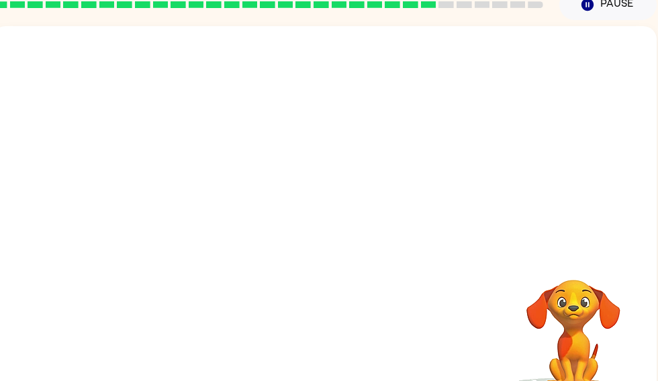
scroll to position [91, 0]
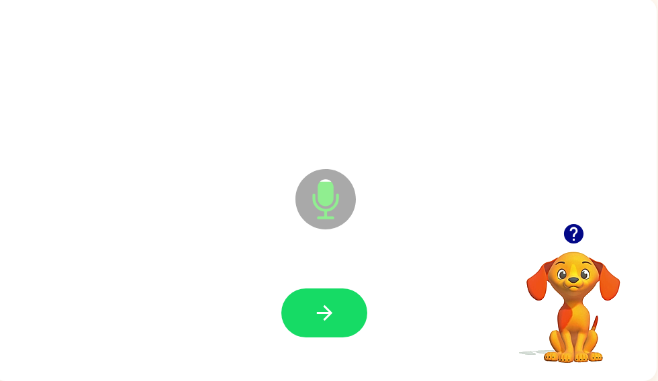
click at [356, 331] on button "button" at bounding box center [324, 313] width 86 height 49
click at [346, 336] on button "button" at bounding box center [324, 313] width 86 height 49
click at [339, 323] on button "button" at bounding box center [324, 313] width 86 height 49
click at [338, 303] on button "button" at bounding box center [324, 313] width 86 height 49
click at [339, 315] on button "button" at bounding box center [324, 313] width 86 height 49
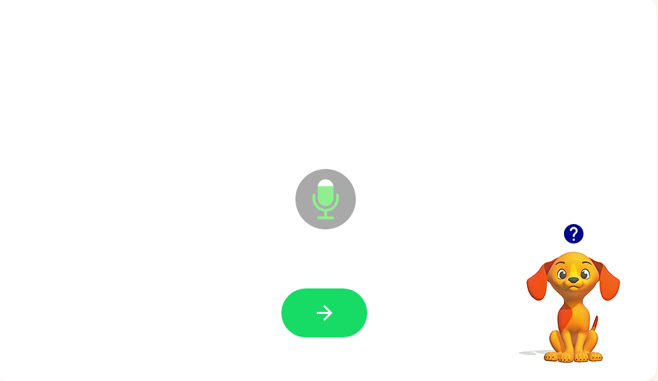
click at [328, 314] on icon "button" at bounding box center [324, 312] width 23 height 23
click at [318, 328] on button "button" at bounding box center [324, 313] width 86 height 49
click at [323, 315] on icon "button" at bounding box center [324, 312] width 23 height 23
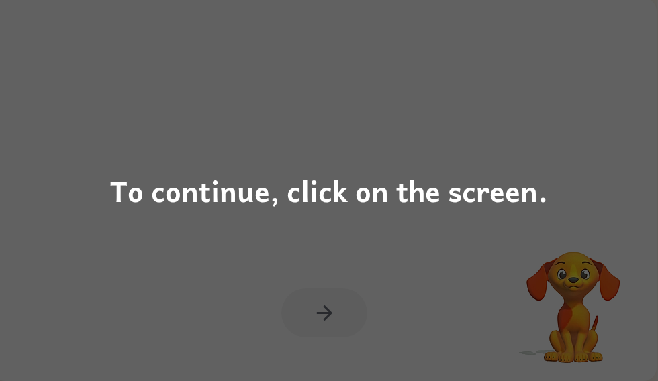
click at [382, 208] on div "To continue, click on the screen." at bounding box center [329, 191] width 438 height 46
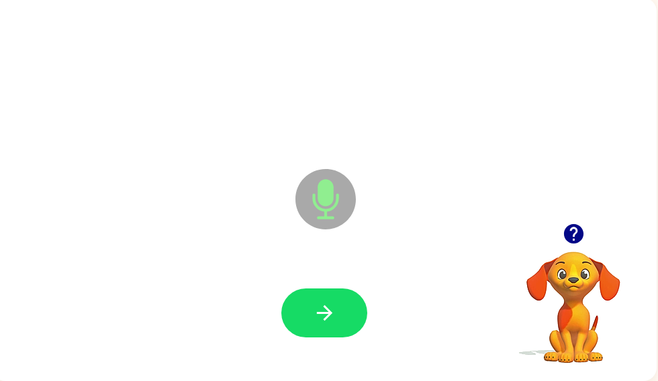
click at [333, 308] on icon "button" at bounding box center [324, 312] width 23 height 23
click at [350, 332] on button "button" at bounding box center [324, 313] width 86 height 49
click at [326, 301] on icon "button" at bounding box center [324, 312] width 23 height 23
click at [322, 317] on icon "button" at bounding box center [324, 312] width 23 height 23
click at [576, 228] on icon "button" at bounding box center [573, 233] width 23 height 23
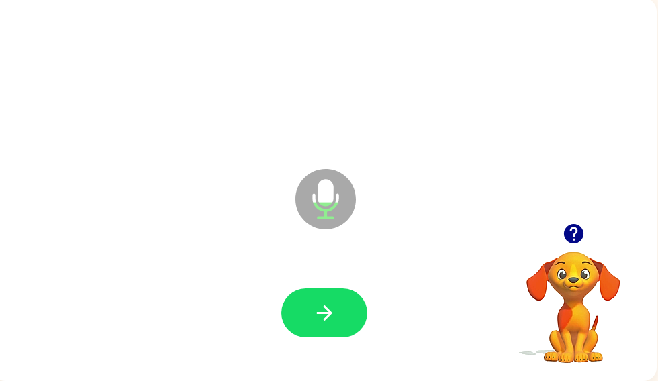
click at [340, 313] on button "button" at bounding box center [324, 313] width 86 height 49
click at [577, 243] on icon "button" at bounding box center [572, 233] width 19 height 19
click at [578, 231] on video "Your browser must support playing .mp4 files to use Literably. Please try using…" at bounding box center [573, 298] width 134 height 134
click at [330, 303] on icon "button" at bounding box center [324, 312] width 23 height 23
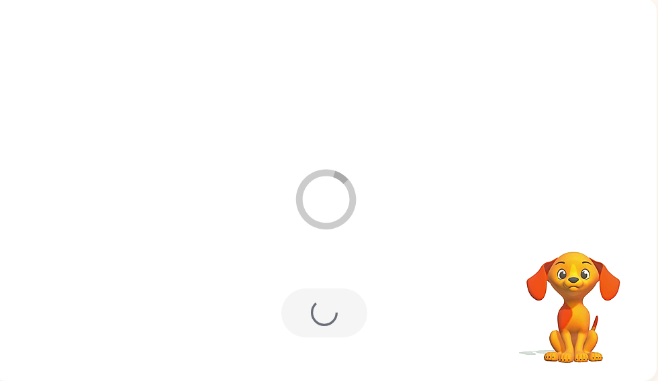
scroll to position [67, 0]
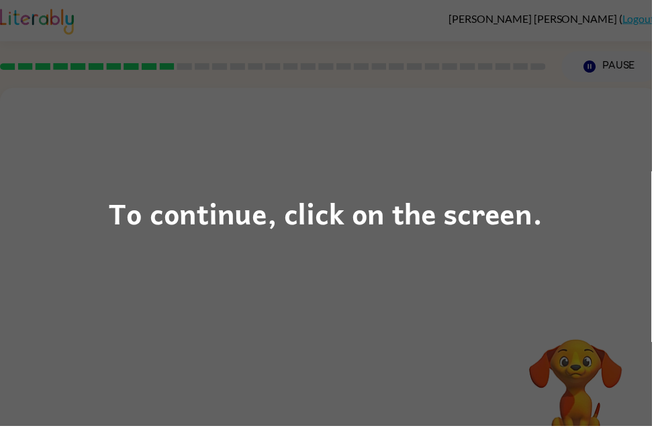
click at [211, 222] on div "To continue, click on the screen." at bounding box center [329, 215] width 438 height 46
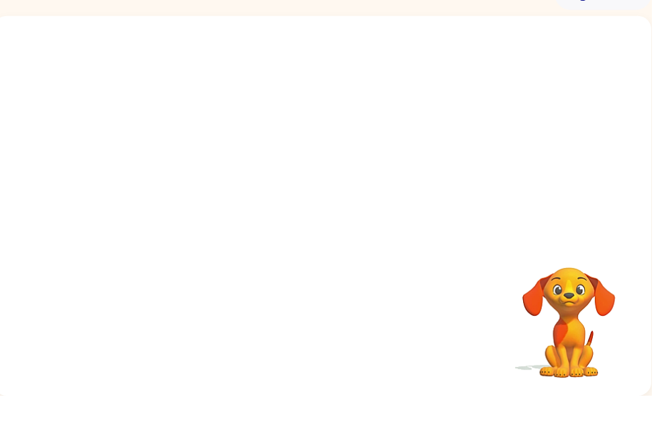
scroll to position [0, 7]
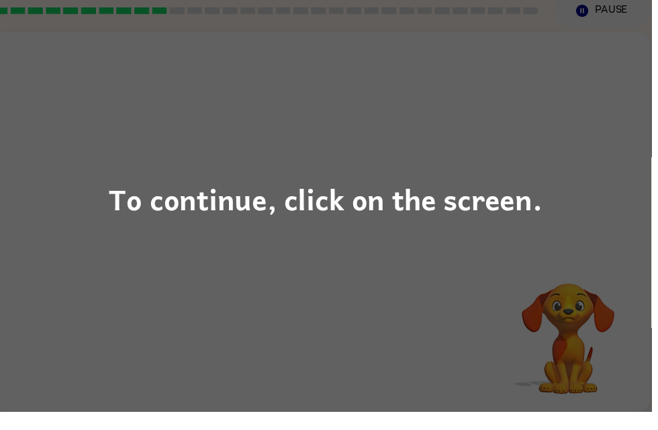
click at [133, 205] on div "To continue, click on the screen." at bounding box center [329, 215] width 438 height 46
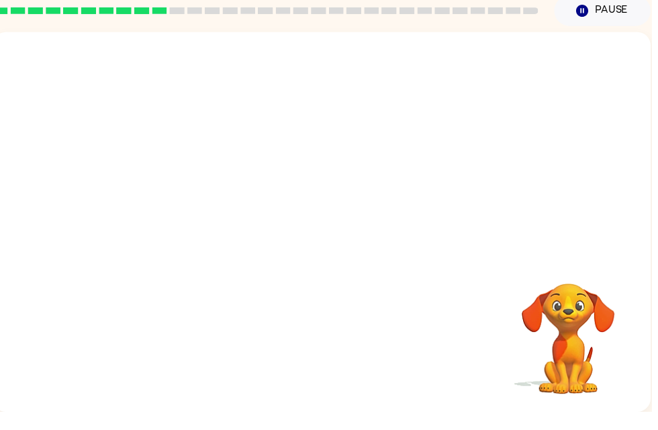
click at [174, 228] on video "Your browser must support playing .mp4 files to use Literably. Please try using…" at bounding box center [325, 159] width 665 height 226
click at [164, 207] on video "Your browser must support playing .mp4 files to use Literably. Please try using…" at bounding box center [325, 159] width 665 height 226
click at [170, 216] on video "Your browser must support playing .mp4 files to use Literably. Please try using…" at bounding box center [325, 159] width 665 height 226
click at [169, 216] on video "Your browser must support playing .mp4 files to use Literably. Please try using…" at bounding box center [325, 159] width 665 height 226
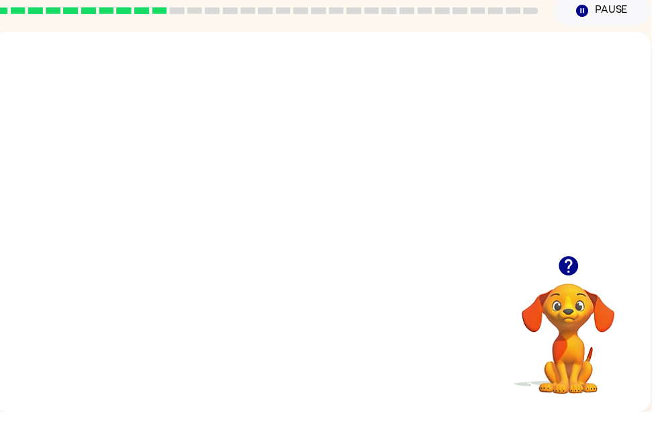
click at [159, 207] on video "Your browser must support playing .mp4 files to use Literably. Please try using…" at bounding box center [325, 159] width 665 height 226
click at [158, 207] on video "Your browser must support playing .mp4 files to use Literably. Please try using…" at bounding box center [325, 159] width 665 height 226
click at [175, 221] on video "Your browser must support playing .mp4 files to use Literably. Please try using…" at bounding box center [325, 159] width 665 height 226
click at [175, 220] on video "Your browser must support playing .mp4 files to use Literably. Please try using…" at bounding box center [325, 159] width 665 height 226
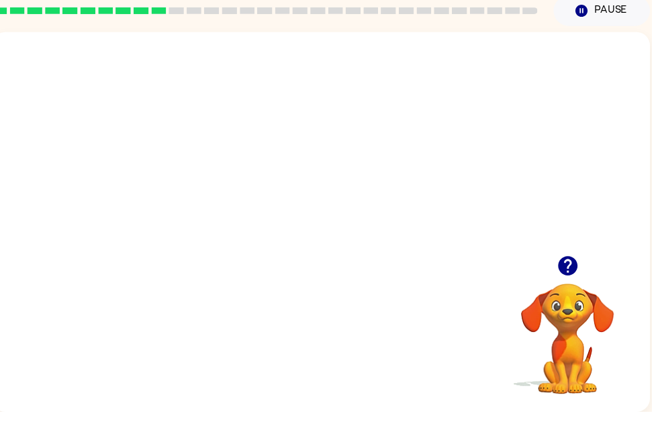
click at [164, 215] on video "Your browser must support playing .mp4 files to use Literably. Please try using…" at bounding box center [324, 159] width 665 height 226
click at [23, 281] on div at bounding box center [324, 237] width 665 height 383
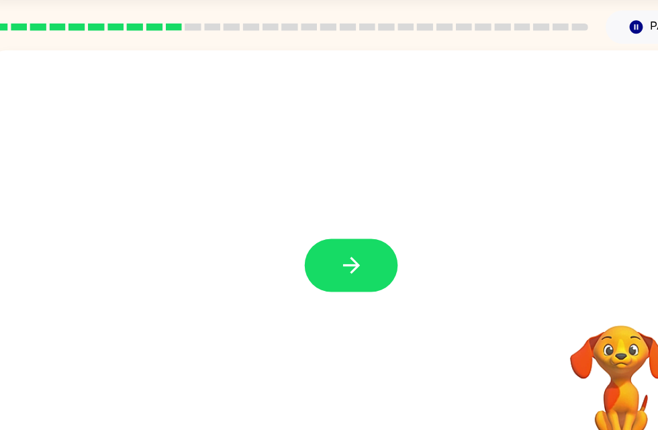
scroll to position [0, 0]
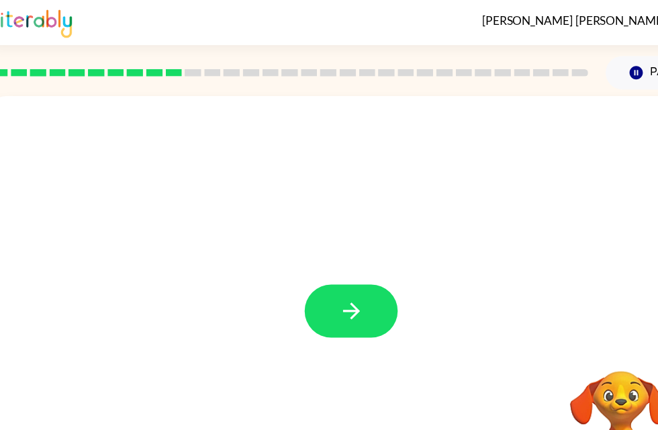
click at [318, 255] on div at bounding box center [324, 280] width 665 height 383
click at [282, 271] on div at bounding box center [324, 286] width 86 height 49
click at [281, 271] on div at bounding box center [324, 286] width 86 height 49
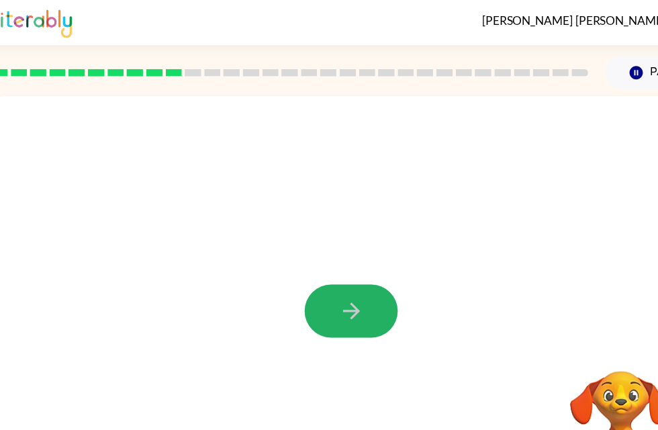
click at [330, 285] on icon "button" at bounding box center [323, 286] width 15 height 15
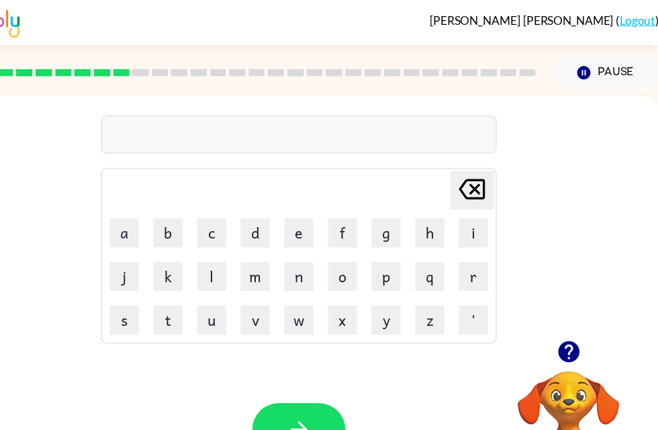
click at [15, 111] on div "[PERSON_NAME] last character input a b c d e f g h i j k l m n o p q r s t u v …" at bounding box center [324, 202] width 665 height 226
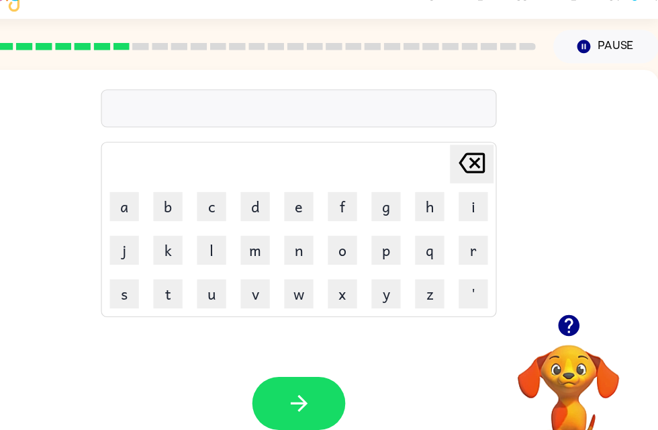
click at [391, 242] on button "p" at bounding box center [404, 255] width 27 height 27
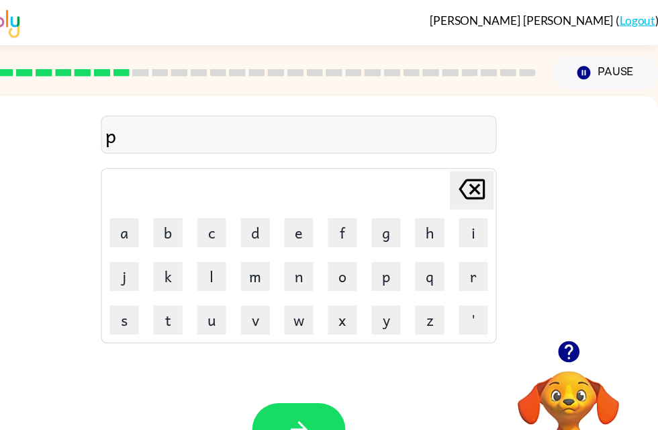
click at [472, 256] on button "r" at bounding box center [485, 255] width 27 height 27
click at [311, 211] on button "e" at bounding box center [324, 214] width 27 height 27
click at [142, 150] on div "pre [PERSON_NAME] last character input a b c d e f g h i j k l m n o p q r s t …" at bounding box center [324, 202] width 365 height 230
click at [351, 258] on button "o" at bounding box center [364, 255] width 27 height 27
click at [351, 257] on button "o" at bounding box center [364, 255] width 27 height 27
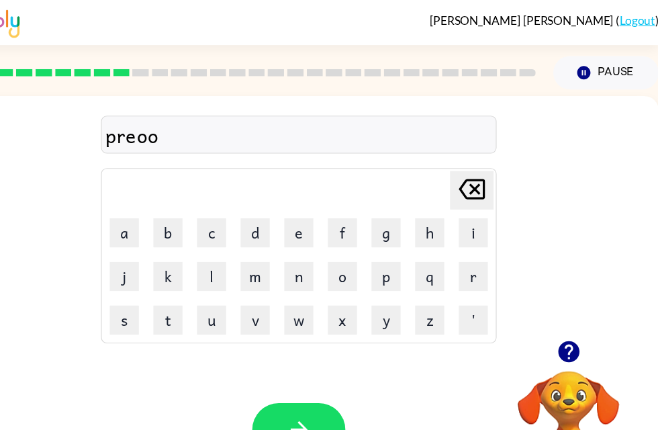
click at [472, 174] on icon at bounding box center [484, 174] width 24 height 19
click at [468, 174] on icon "[PERSON_NAME] last character input" at bounding box center [484, 174] width 32 height 32
click at [311, 214] on button "e" at bounding box center [324, 214] width 27 height 27
click at [150, 290] on button "s" at bounding box center [163, 295] width 27 height 27
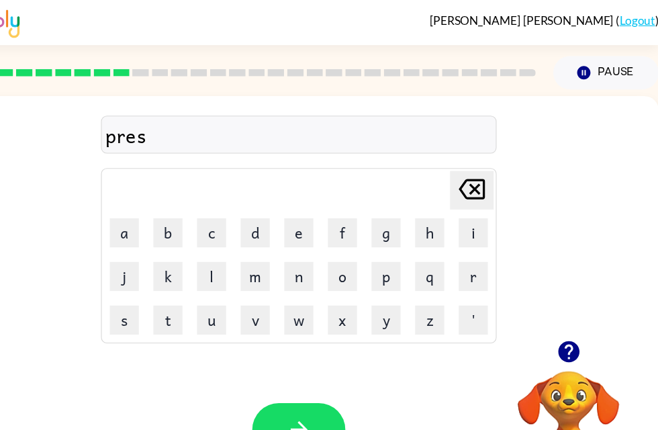
click at [230, 208] on button "c" at bounding box center [243, 214] width 27 height 27
click at [351, 246] on button "o" at bounding box center [364, 255] width 27 height 27
click at [472, 170] on icon at bounding box center [484, 174] width 24 height 19
click at [432, 211] on button "h" at bounding box center [445, 214] width 27 height 27
click at [351, 250] on button "o" at bounding box center [364, 255] width 27 height 27
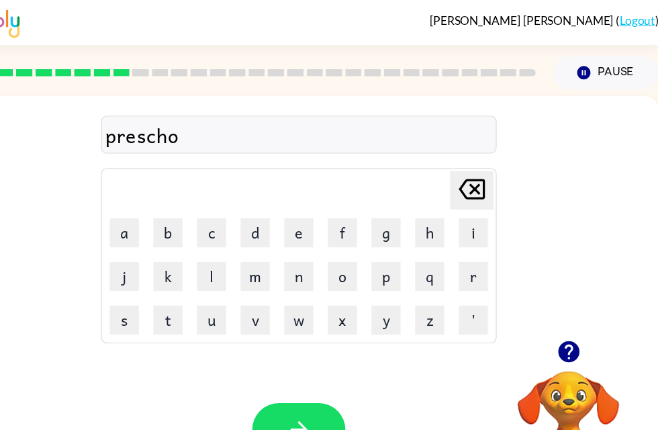
click at [351, 259] on button "o" at bounding box center [364, 255] width 27 height 27
click at [230, 255] on button "l" at bounding box center [243, 255] width 27 height 27
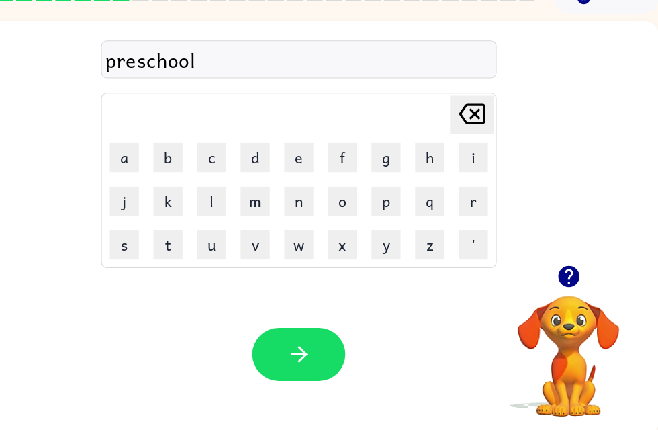
scroll to position [43, 0]
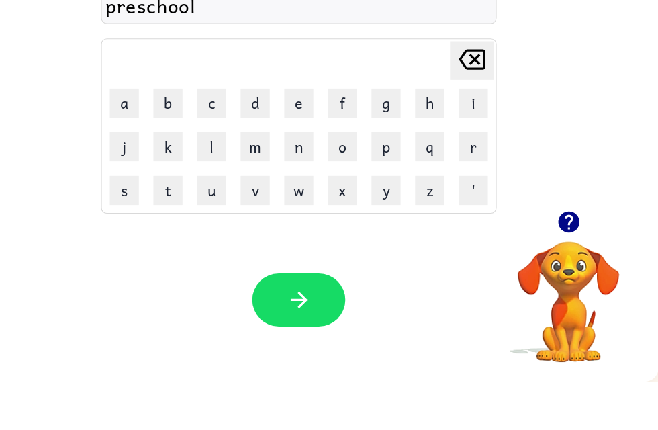
click at [281, 330] on button "button" at bounding box center [324, 354] width 86 height 49
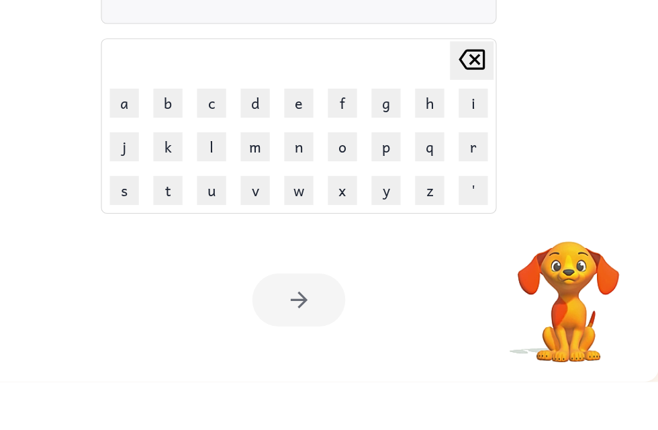
scroll to position [0, 8]
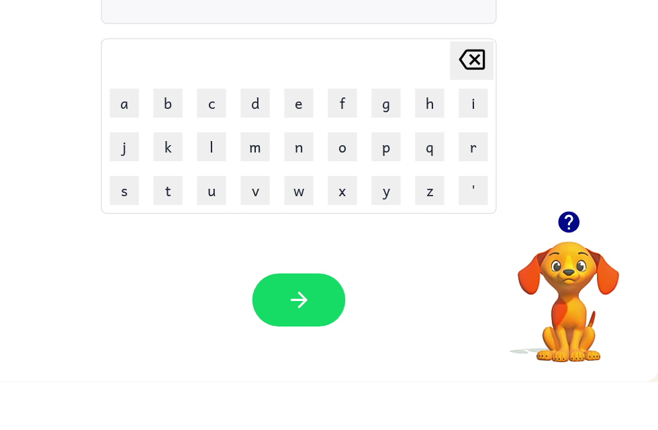
click at [556, 265] on button "button" at bounding box center [573, 282] width 34 height 34
click at [562, 271] on icon "button" at bounding box center [573, 282] width 23 height 23
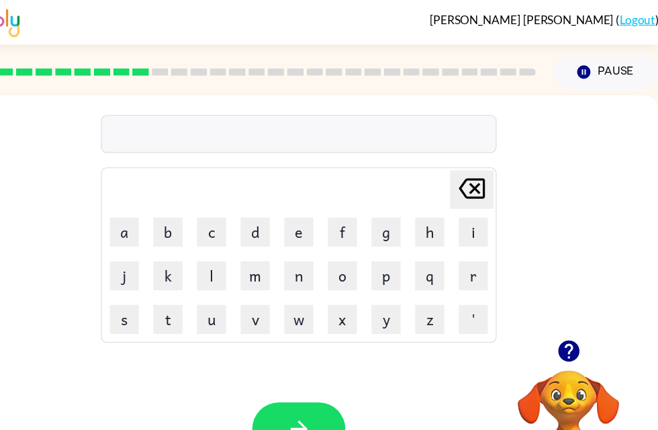
scroll to position [0, 0]
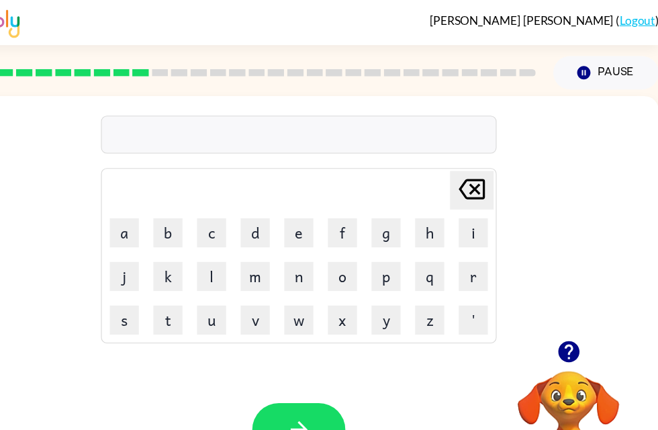
click at [230, 224] on button "c" at bounding box center [243, 214] width 27 height 27
click at [472, 264] on button "r" at bounding box center [485, 255] width 27 height 27
click at [150, 222] on button "a" at bounding box center [163, 214] width 27 height 27
click at [271, 299] on button "v" at bounding box center [284, 295] width 27 height 27
click at [311, 226] on button "e" at bounding box center [324, 214] width 27 height 27
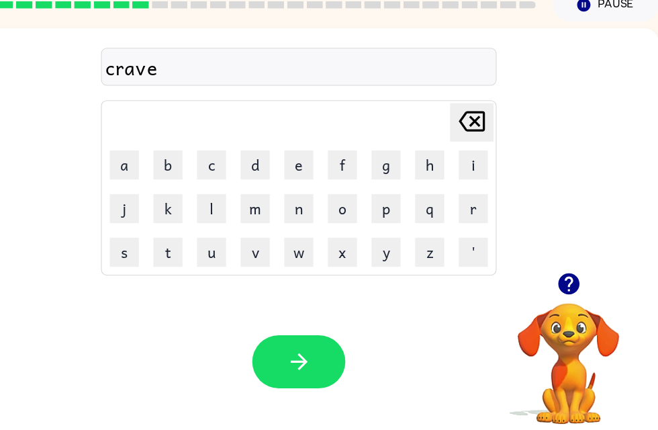
scroll to position [43, 0]
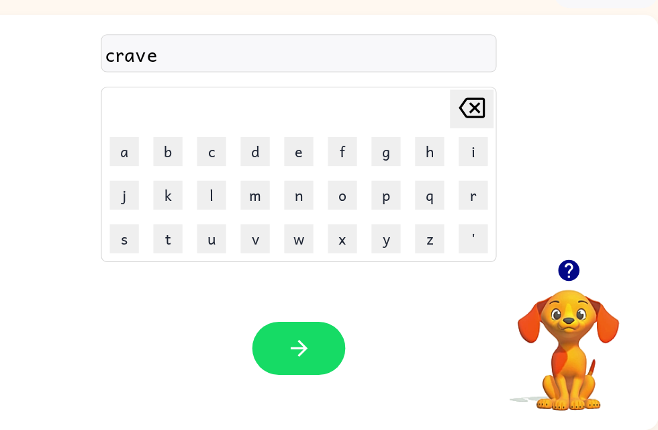
click at [281, 330] on button "button" at bounding box center [324, 354] width 86 height 49
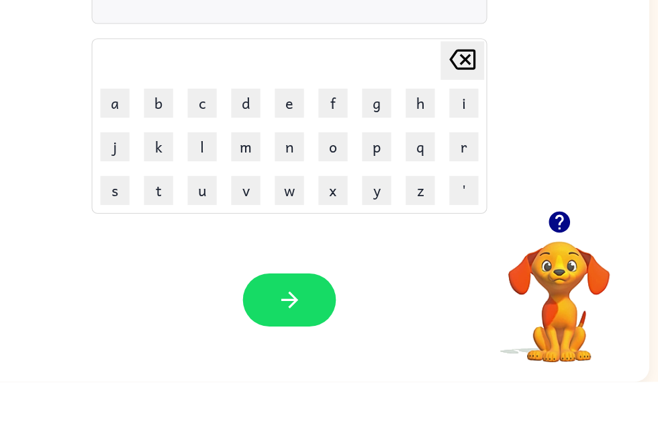
click at [556, 273] on icon "button" at bounding box center [565, 282] width 19 height 19
click at [555, 271] on icon "button" at bounding box center [566, 282] width 23 height 23
click at [183, 159] on button "b" at bounding box center [196, 172] width 27 height 27
click at [304, 159] on button "e" at bounding box center [317, 172] width 27 height 27
click at [224, 159] on button "c" at bounding box center [237, 172] width 27 height 27
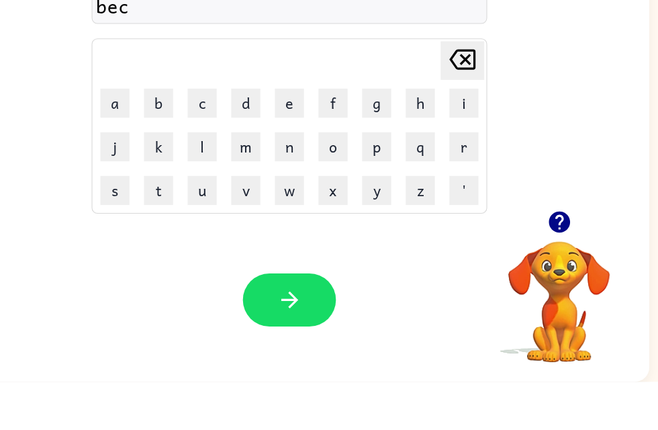
click at [143, 159] on button "a" at bounding box center [156, 172] width 27 height 27
click at [183, 240] on button "t" at bounding box center [196, 253] width 27 height 27
click at [306, 342] on icon "button" at bounding box center [317, 353] width 23 height 23
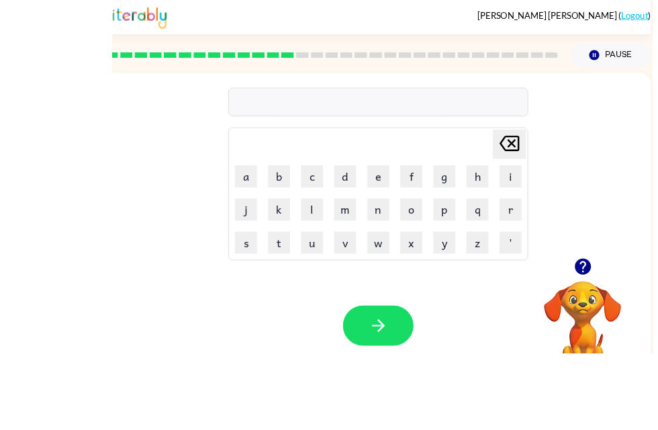
scroll to position [31, 0]
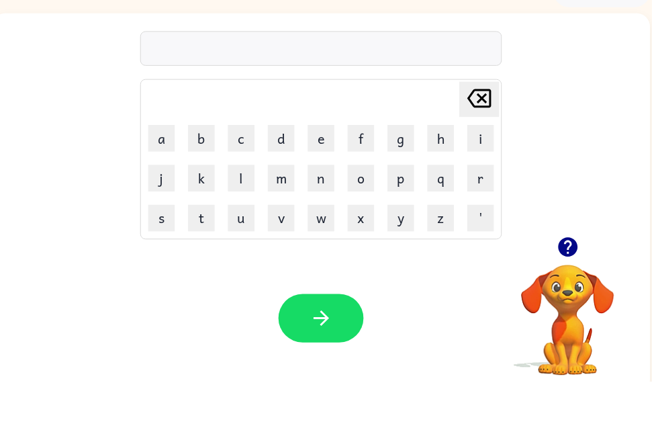
click at [408, 211] on button "p" at bounding box center [404, 224] width 27 height 27
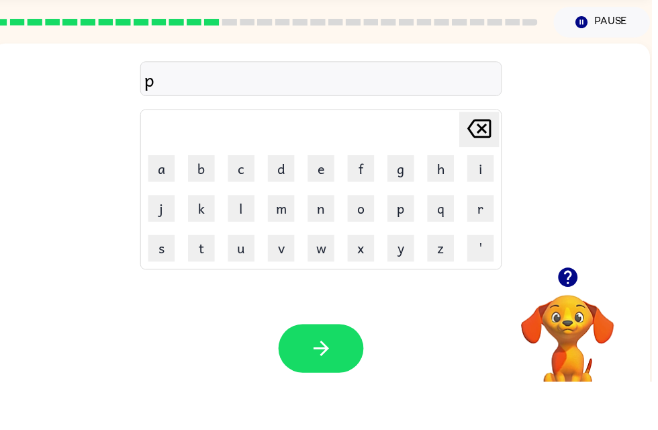
scroll to position [43, 0]
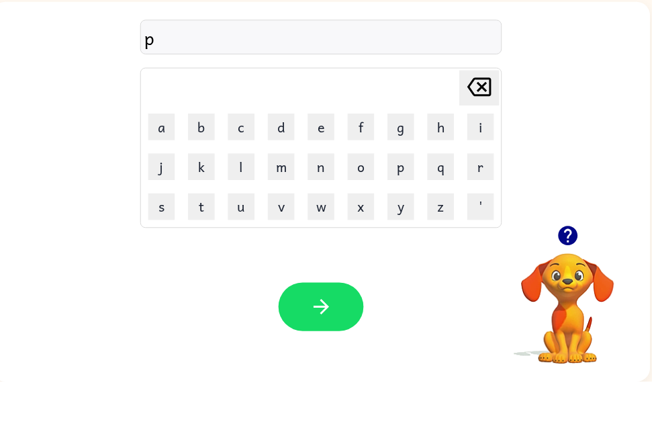
click at [172, 159] on button "a" at bounding box center [163, 172] width 27 height 27
click at [289, 199] on button "m" at bounding box center [284, 212] width 27 height 27
click at [330, 159] on button "e" at bounding box center [324, 172] width 27 height 27
click at [326, 199] on button "n" at bounding box center [324, 212] width 27 height 27
click at [196, 240] on button "t" at bounding box center [203, 253] width 27 height 27
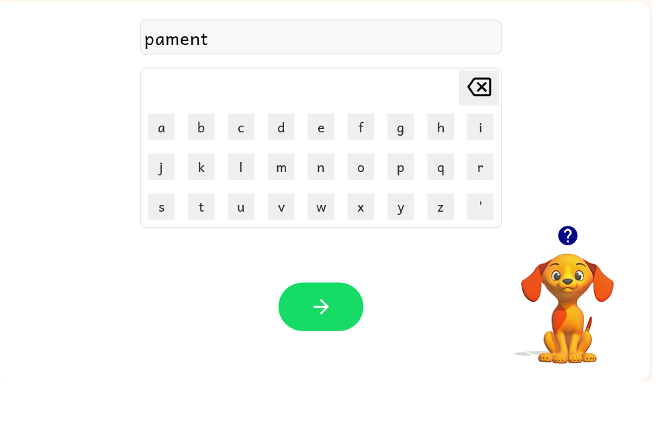
click at [334, 342] on icon "button" at bounding box center [324, 353] width 23 height 23
click at [283, 199] on button "m" at bounding box center [284, 212] width 27 height 27
click at [161, 159] on button "a" at bounding box center [163, 172] width 27 height 27
click at [405, 159] on button "g" at bounding box center [404, 172] width 27 height 27
click at [479, 199] on button "r" at bounding box center [485, 212] width 27 height 27
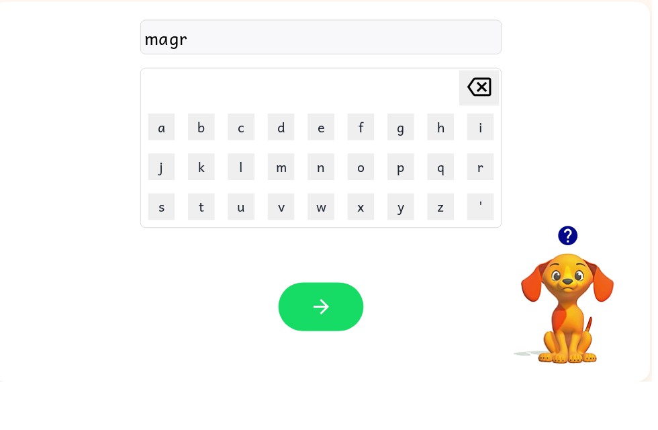
click at [332, 159] on button "e" at bounding box center [324, 172] width 27 height 27
click at [299, 330] on button "button" at bounding box center [324, 354] width 86 height 49
click at [577, 273] on icon "button" at bounding box center [572, 282] width 19 height 19
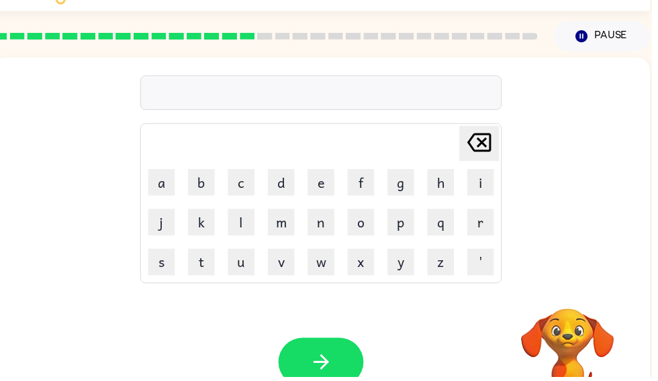
scroll to position [0, 0]
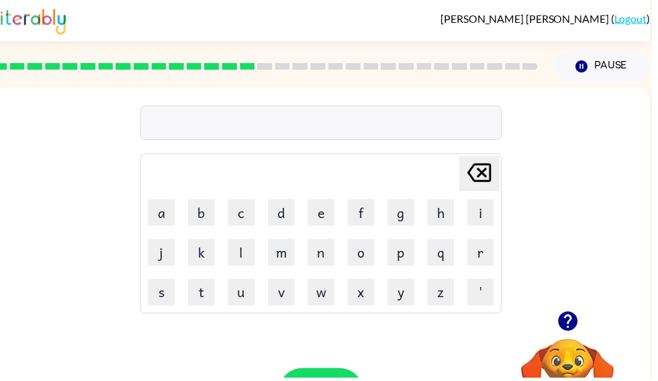
click at [575, 328] on icon "button" at bounding box center [572, 324] width 19 height 19
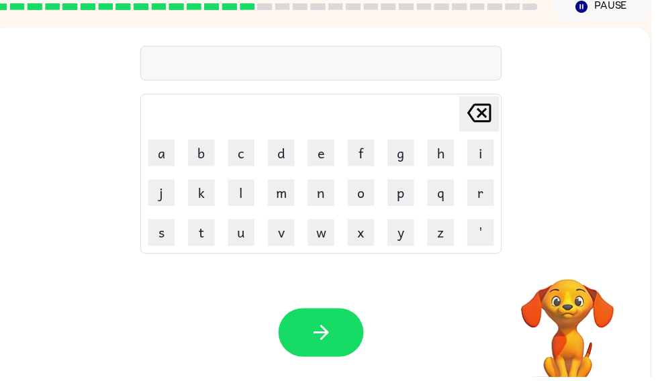
scroll to position [68, 0]
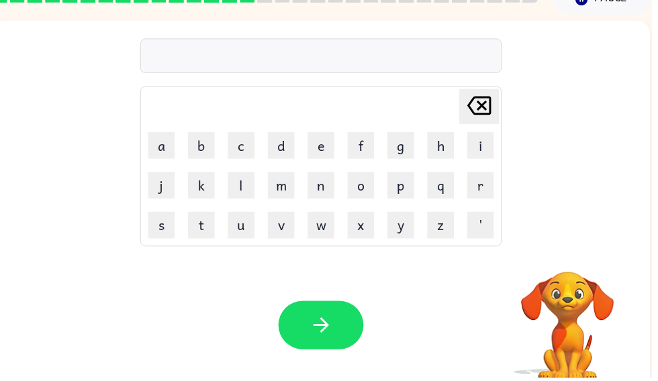
click at [169, 239] on button "s" at bounding box center [163, 227] width 27 height 27
click at [497, 199] on button "r" at bounding box center [485, 187] width 27 height 27
click at [244, 140] on button "c" at bounding box center [243, 147] width 27 height 27
click at [325, 142] on button "e" at bounding box center [324, 147] width 27 height 27
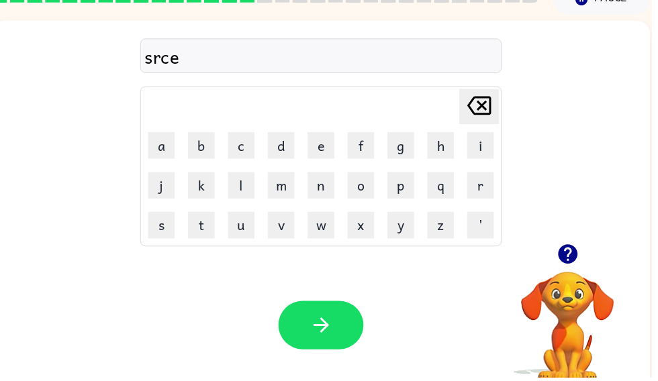
click at [316, 313] on button "button" at bounding box center [324, 328] width 86 height 49
click at [409, 182] on button "p" at bounding box center [404, 187] width 27 height 27
click at [238, 194] on button "l" at bounding box center [243, 187] width 27 height 27
click at [334, 150] on button "e" at bounding box center [324, 147] width 27 height 27
click at [315, 324] on icon "button" at bounding box center [324, 328] width 23 height 23
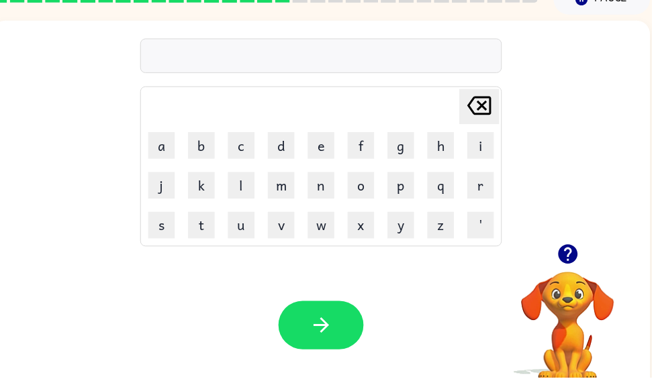
click at [164, 232] on button "s" at bounding box center [163, 227] width 27 height 27
click at [322, 156] on button "e" at bounding box center [324, 147] width 27 height 27
click at [334, 192] on button "n" at bounding box center [324, 187] width 27 height 27
click at [477, 147] on button "i" at bounding box center [485, 147] width 27 height 27
click at [332, 198] on button "n" at bounding box center [324, 187] width 27 height 27
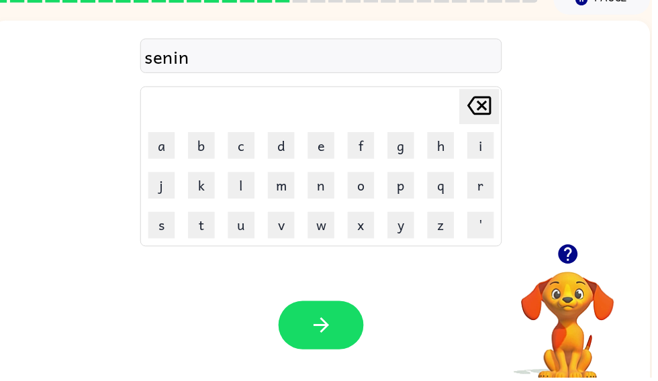
click at [414, 152] on button "g" at bounding box center [404, 147] width 27 height 27
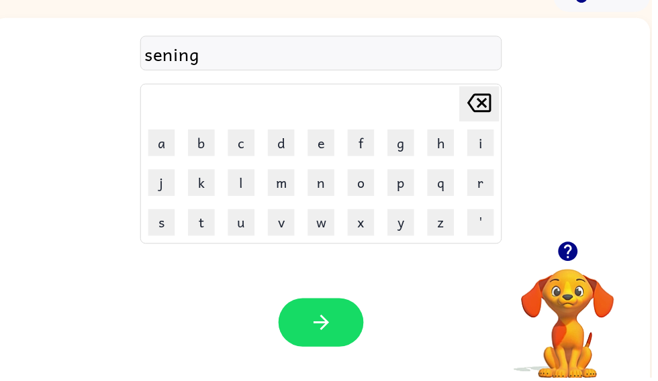
scroll to position [70, 0]
click at [328, 321] on icon "button" at bounding box center [324, 325] width 23 height 23
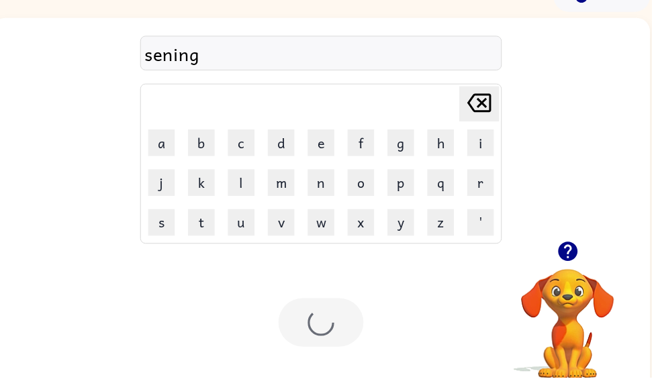
click at [338, 339] on div at bounding box center [324, 325] width 86 height 49
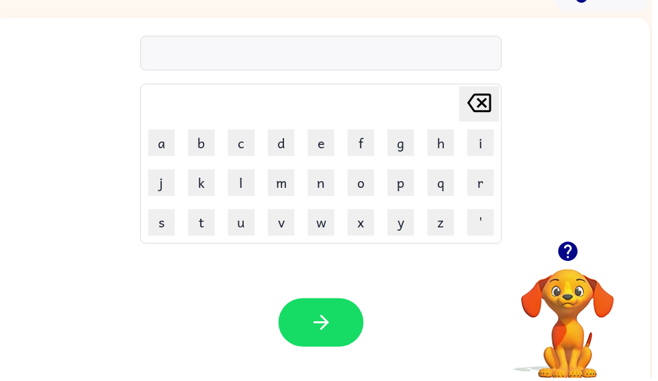
click at [245, 224] on button "u" at bounding box center [243, 224] width 27 height 27
click at [397, 187] on button "p" at bounding box center [404, 184] width 27 height 27
click at [334, 144] on button "e" at bounding box center [324, 144] width 27 height 27
click at [203, 232] on button "t" at bounding box center [203, 224] width 27 height 27
click at [481, 98] on icon "[PERSON_NAME] last character input" at bounding box center [484, 104] width 32 height 32
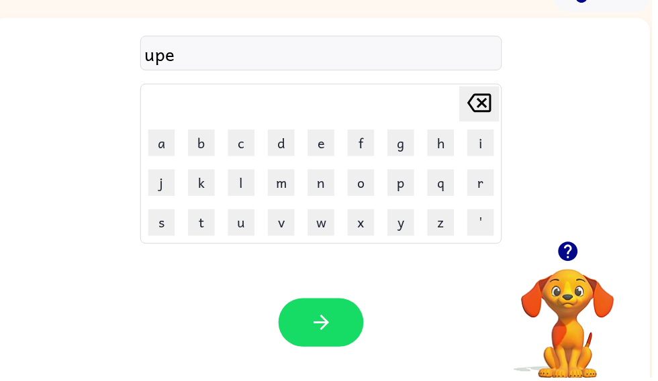
click at [160, 217] on button "s" at bounding box center [163, 224] width 27 height 27
click at [210, 230] on button "t" at bounding box center [203, 224] width 27 height 27
click at [344, 330] on button "button" at bounding box center [324, 325] width 86 height 49
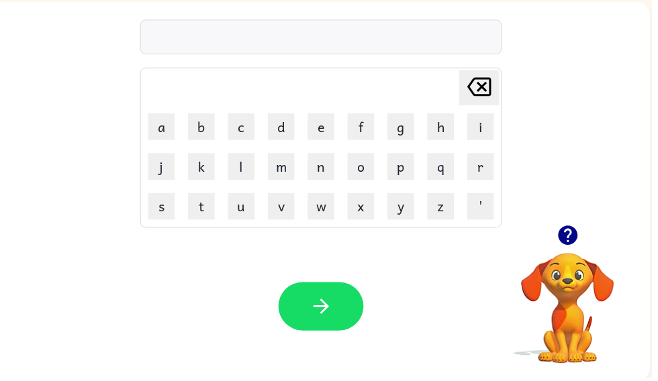
scroll to position [87, 0]
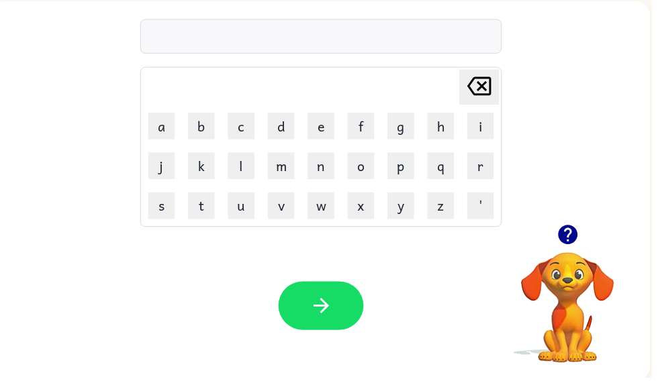
click at [582, 234] on icon "button" at bounding box center [572, 237] width 19 height 19
click at [326, 133] on button "e" at bounding box center [324, 127] width 27 height 27
click at [322, 181] on button "n" at bounding box center [324, 167] width 27 height 27
click at [246, 136] on button "c" at bounding box center [243, 127] width 27 height 27
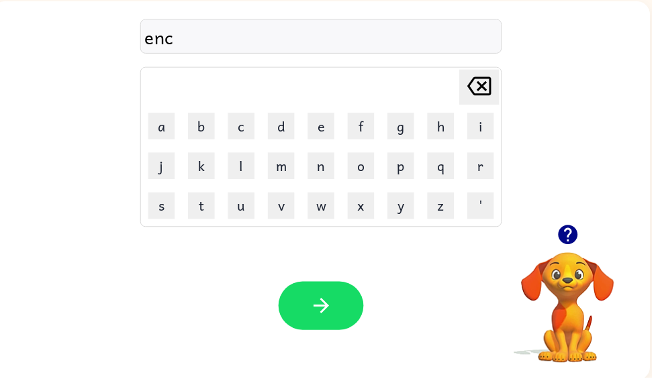
click at [324, 132] on button "e" at bounding box center [324, 127] width 27 height 27
click at [200, 219] on button "t" at bounding box center [203, 208] width 27 height 27
click at [503, 87] on button "[PERSON_NAME] last character input" at bounding box center [484, 88] width 40 height 36
click at [203, 218] on button "t" at bounding box center [203, 208] width 27 height 27
click at [202, 124] on button "b" at bounding box center [203, 127] width 27 height 27
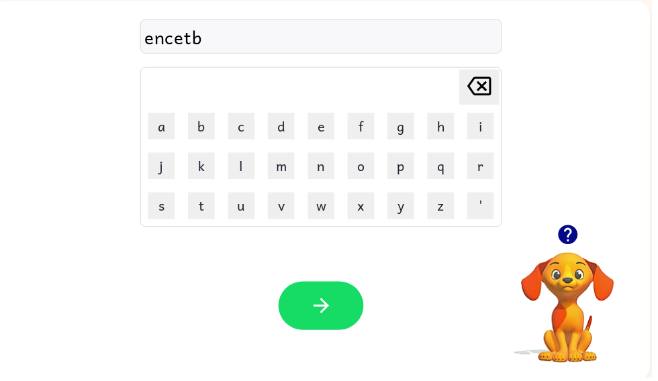
click at [361, 165] on button "o" at bounding box center [364, 167] width 27 height 27
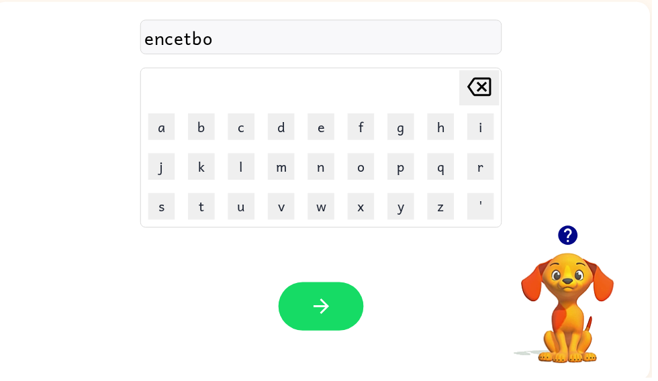
scroll to position [87, 0]
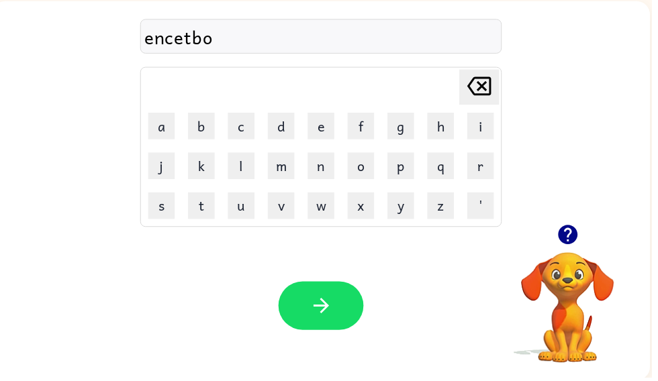
click at [317, 299] on icon "button" at bounding box center [324, 308] width 23 height 23
click at [594, 222] on div at bounding box center [573, 237] width 134 height 34
click at [574, 241] on icon "button" at bounding box center [572, 237] width 19 height 19
click at [248, 170] on button "l" at bounding box center [243, 167] width 27 height 27
click at [337, 117] on button "e" at bounding box center [324, 127] width 27 height 27
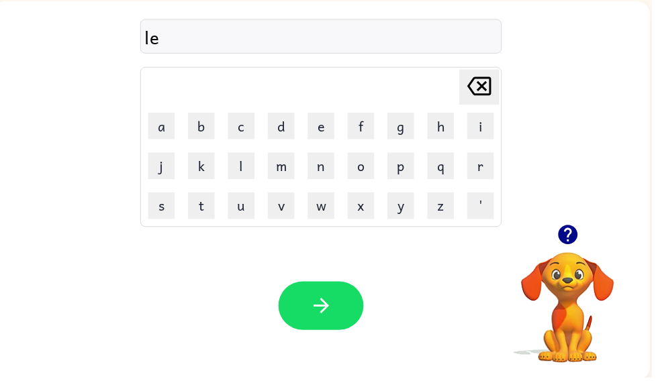
click at [159, 205] on button "s" at bounding box center [163, 208] width 27 height 27
click at [285, 187] on table "[PERSON_NAME] last character input a b c d e f g h i j k l m n o p q r s t u v …" at bounding box center [324, 148] width 364 height 160
click at [332, 169] on button "n" at bounding box center [324, 167] width 27 height 27
click at [204, 128] on button "b" at bounding box center [203, 127] width 27 height 27
click at [338, 299] on button "button" at bounding box center [324, 309] width 86 height 49
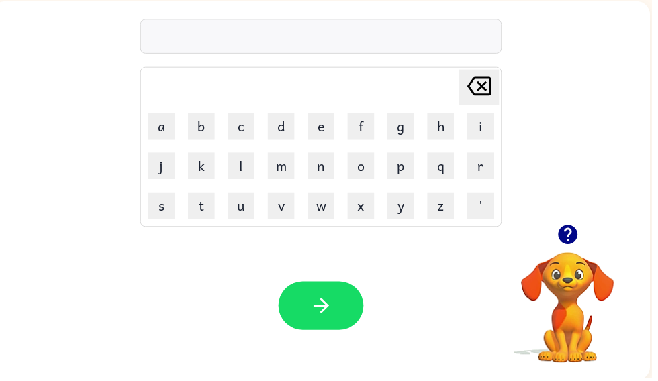
click at [560, 257] on video "Your browser must support playing .mp4 files to use Literably. Please try using…" at bounding box center [573, 301] width 134 height 134
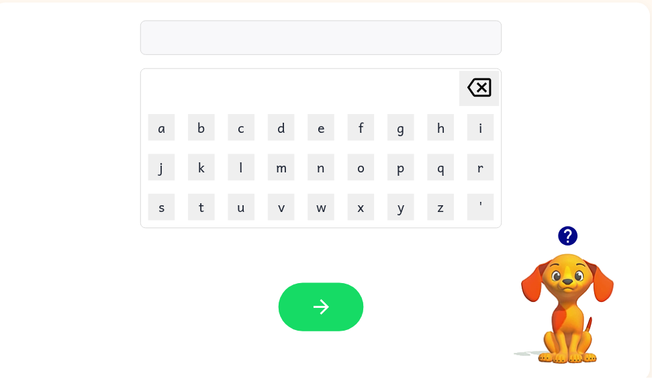
scroll to position [87, 0]
click at [578, 232] on icon "button" at bounding box center [572, 237] width 19 height 19
click at [320, 175] on button "n" at bounding box center [324, 168] width 27 height 27
click at [297, 169] on button "m" at bounding box center [284, 168] width 27 height 27
click at [497, 79] on button "[PERSON_NAME] last character input" at bounding box center [484, 89] width 40 height 36
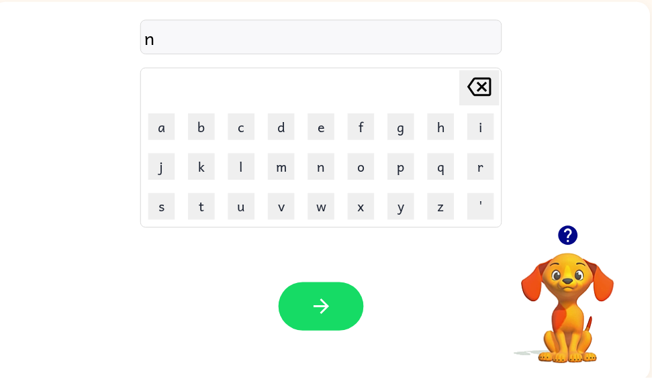
click at [359, 170] on button "o" at bounding box center [364, 168] width 27 height 27
click at [277, 172] on button "m" at bounding box center [284, 168] width 27 height 27
click at [323, 180] on button "n" at bounding box center [324, 168] width 27 height 27
click at [160, 137] on button "a" at bounding box center [163, 128] width 27 height 27
click at [204, 214] on button "t" at bounding box center [203, 208] width 27 height 27
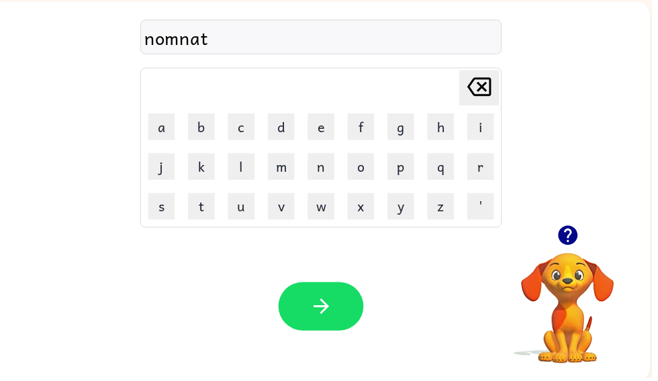
click at [340, 303] on button "button" at bounding box center [324, 309] width 86 height 49
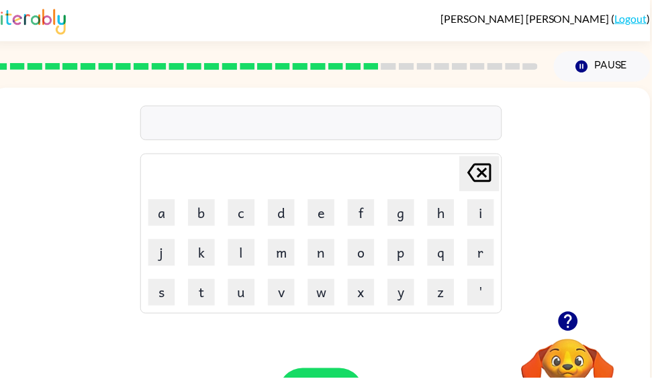
scroll to position [0, 0]
click at [577, 326] on icon "button" at bounding box center [572, 324] width 19 height 19
click at [161, 299] on button "s" at bounding box center [163, 295] width 27 height 27
click at [211, 297] on button "t" at bounding box center [203, 295] width 27 height 27
click at [166, 226] on button "a" at bounding box center [163, 214] width 27 height 27
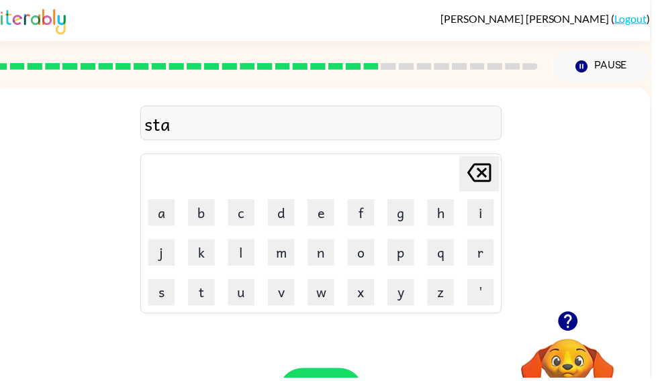
click at [329, 250] on button "n" at bounding box center [324, 255] width 27 height 27
click at [330, 213] on button "e" at bounding box center [324, 214] width 27 height 27
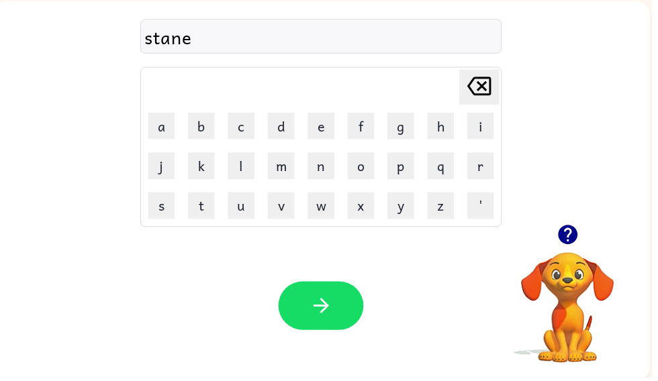
scroll to position [87, 0]
click at [301, 322] on button "button" at bounding box center [324, 309] width 86 height 49
click at [322, 213] on button "w" at bounding box center [324, 208] width 27 height 27
click at [493, 166] on button "r" at bounding box center [485, 167] width 27 height 27
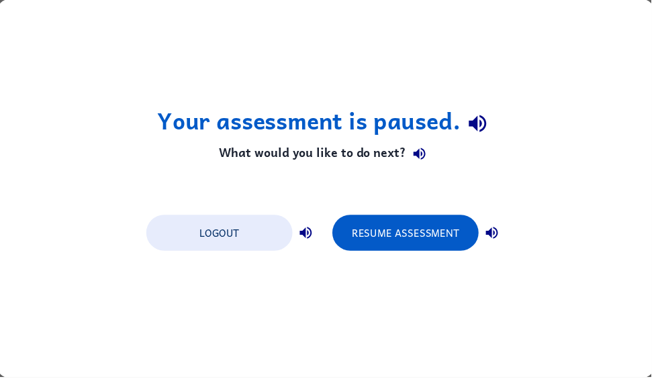
scroll to position [0, 0]
